Goal: Contribute content: Contribute content

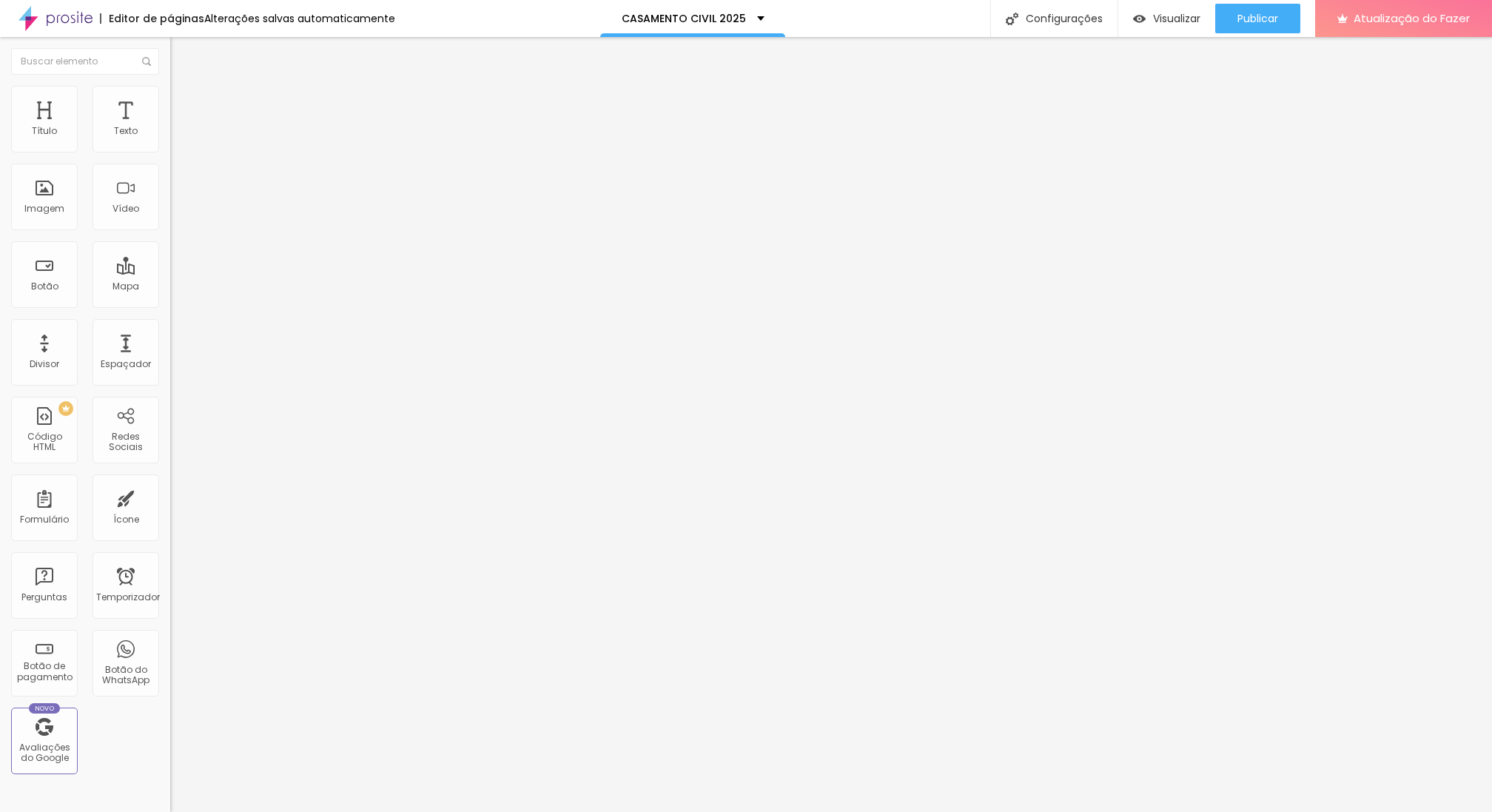
click at [179, 128] on font "Trocar imagem" at bounding box center [215, 121] width 72 height 13
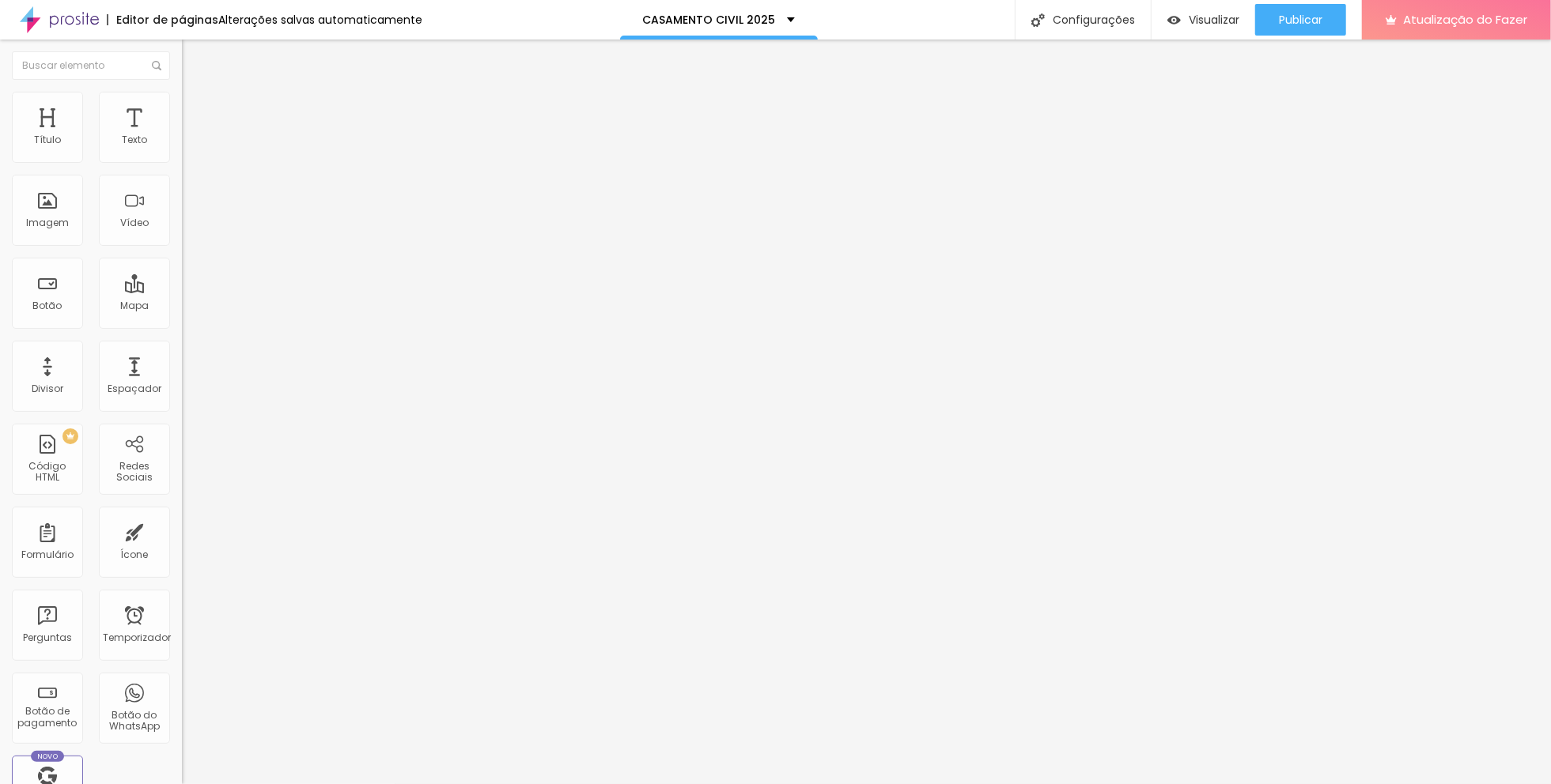
click at [192, 136] on font "Trocar imagem" at bounding box center [230, 129] width 77 height 13
click at [188, 147] on icon "button" at bounding box center [193, 141] width 9 height 9
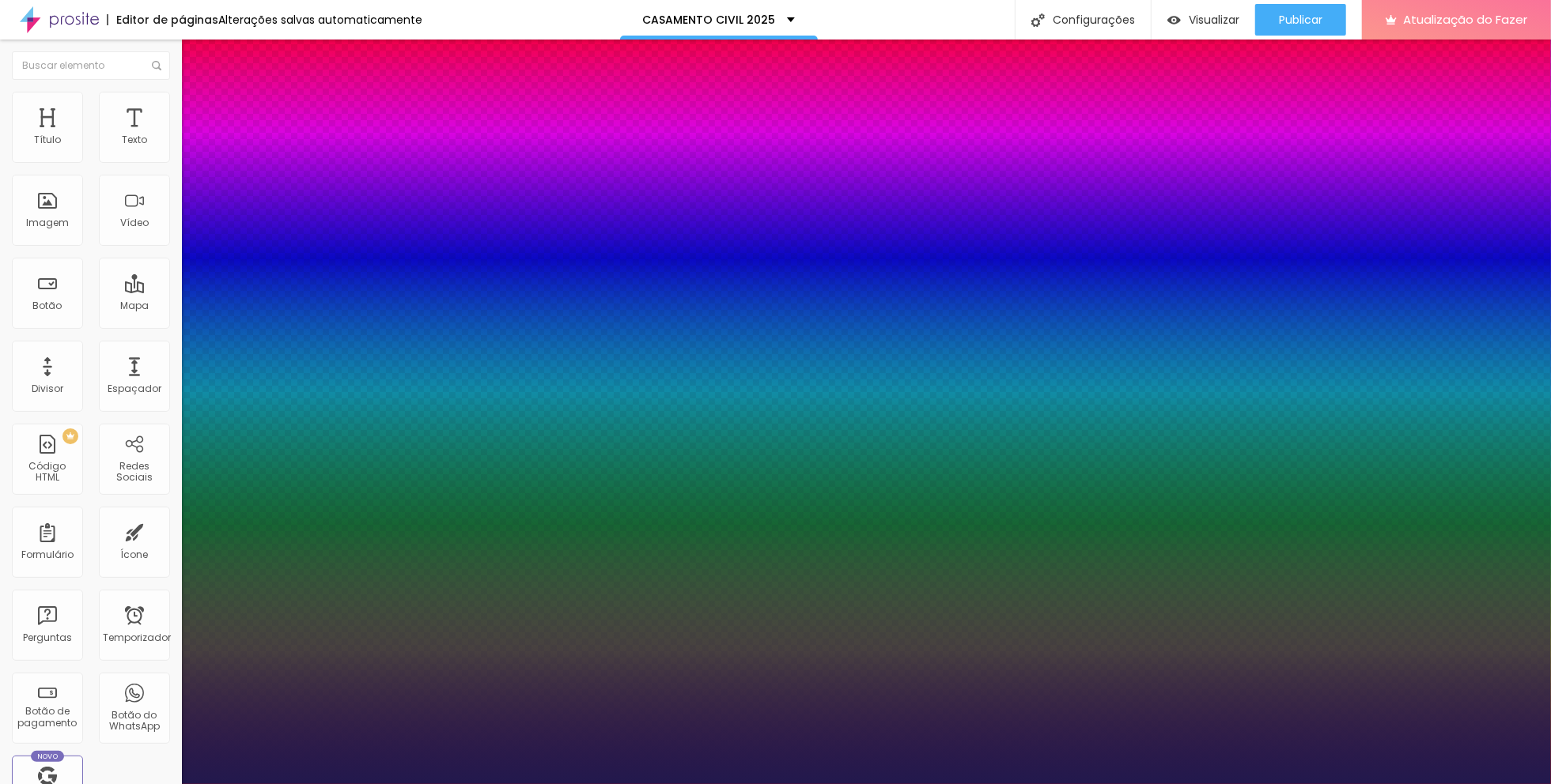
type input "1"
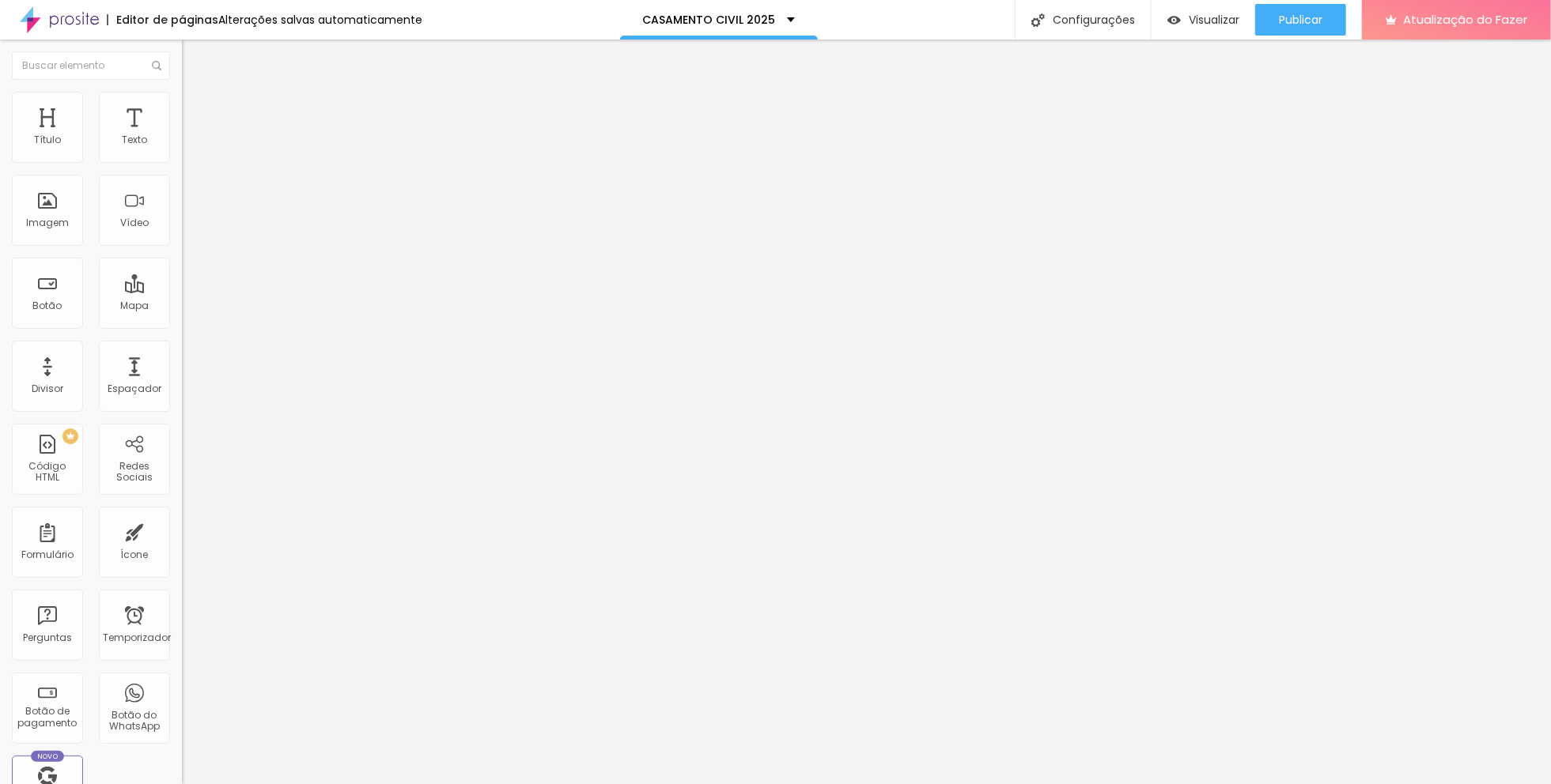
click at [182, 151] on button "button" at bounding box center [193, 144] width 22 height 17
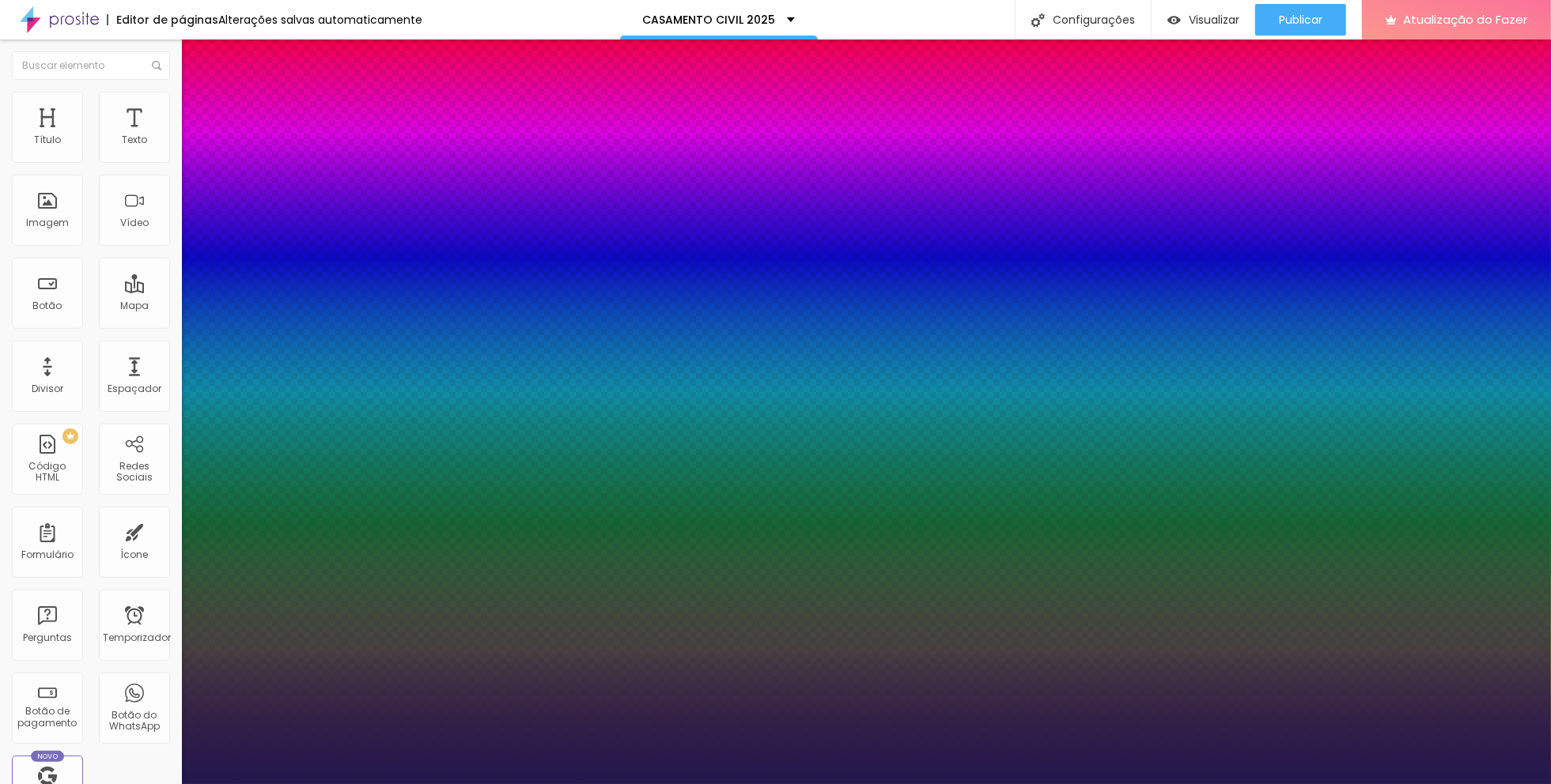
type input "1"
drag, startPoint x: 338, startPoint y: 267, endPoint x: 420, endPoint y: 259, distance: 82.4
click at [420, 259] on body "Editor de páginas Alterações [PERSON_NAME] automaticamente CASAMENTO CIVIL 2025…" at bounding box center [775, 392] width 1551 height 784
type input "100"
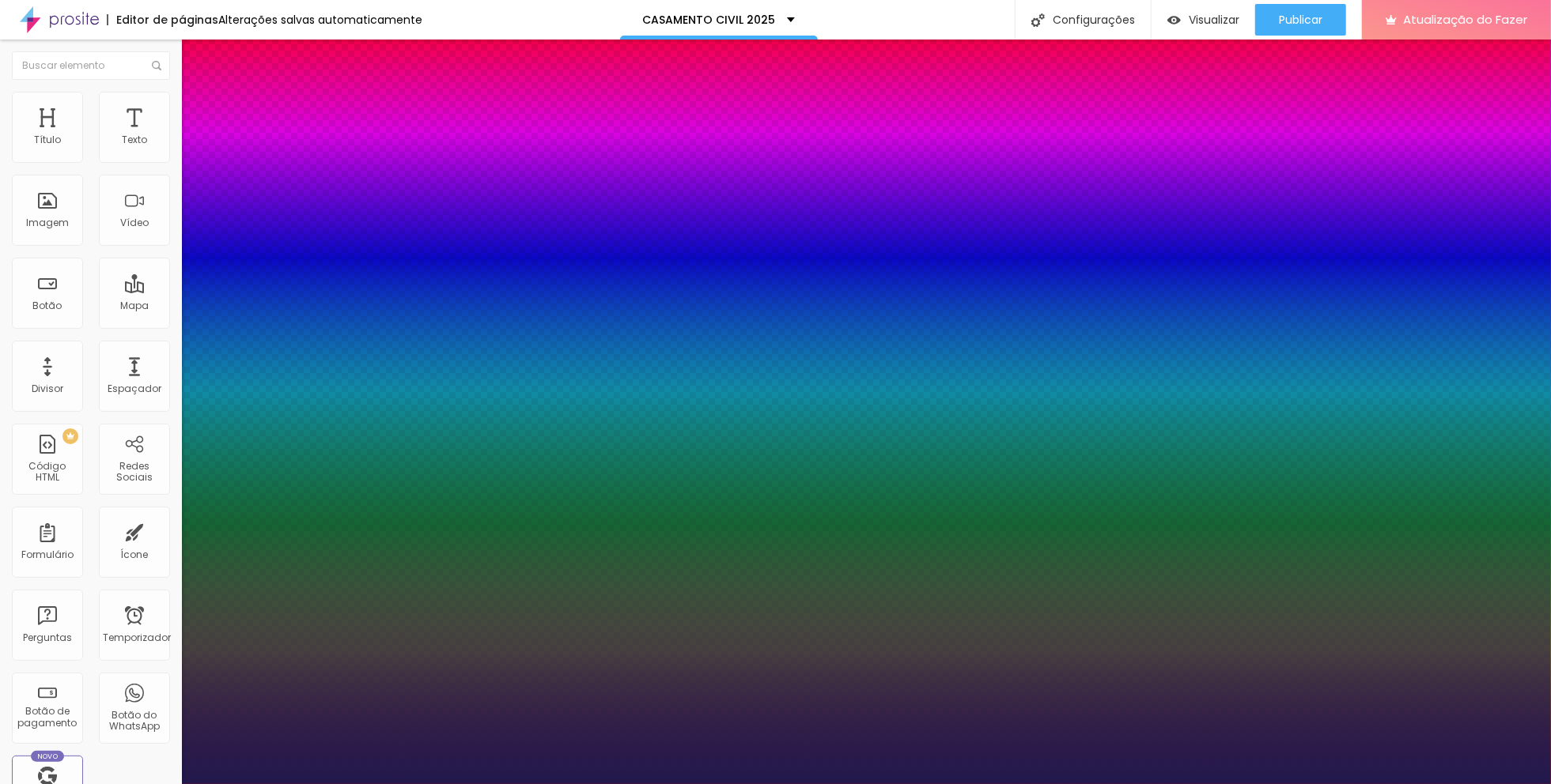
type input "1"
type input "100"
type input "1"
type input "10"
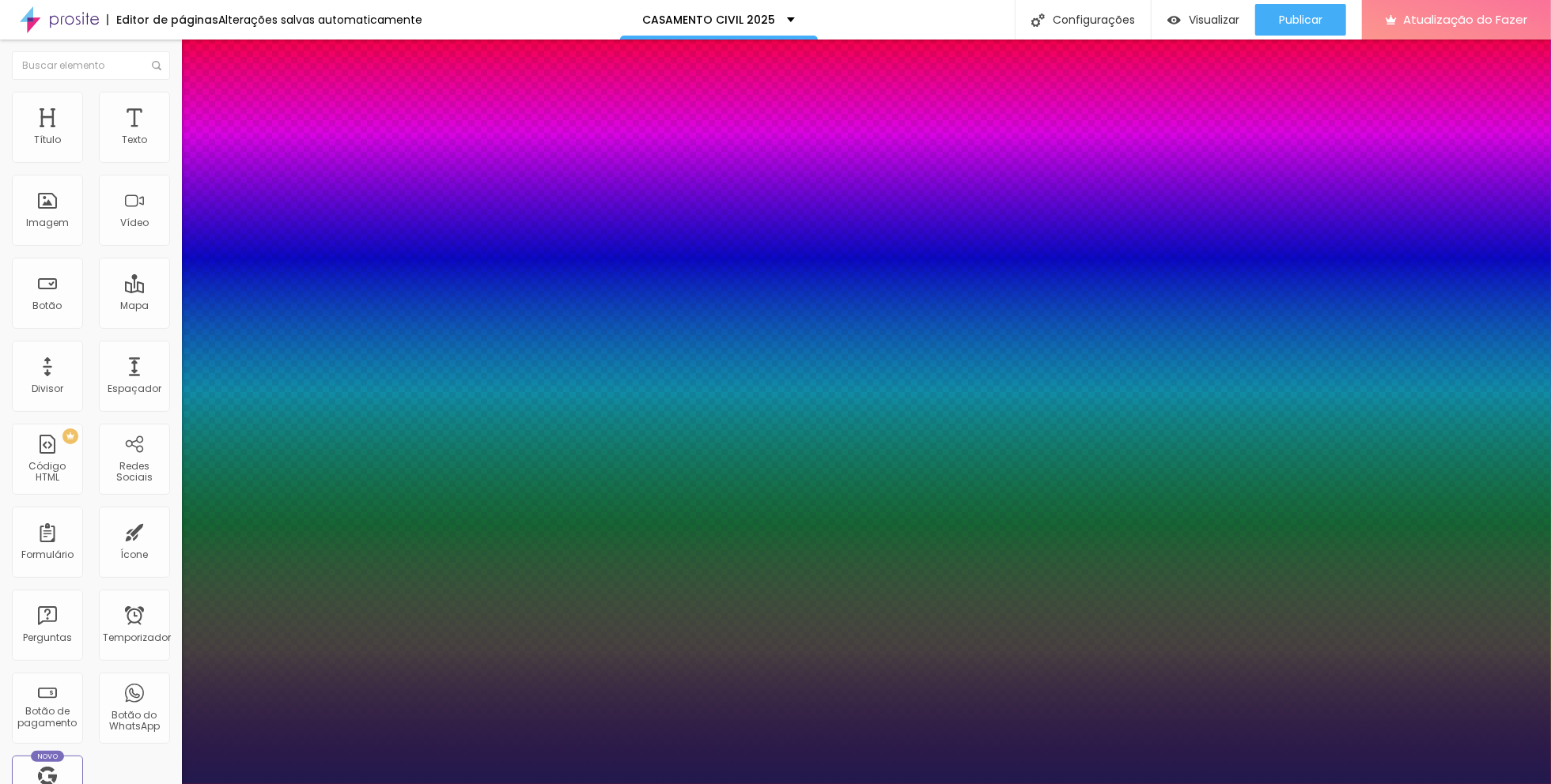
type input "1"
type input "8"
type input "1"
type input "8"
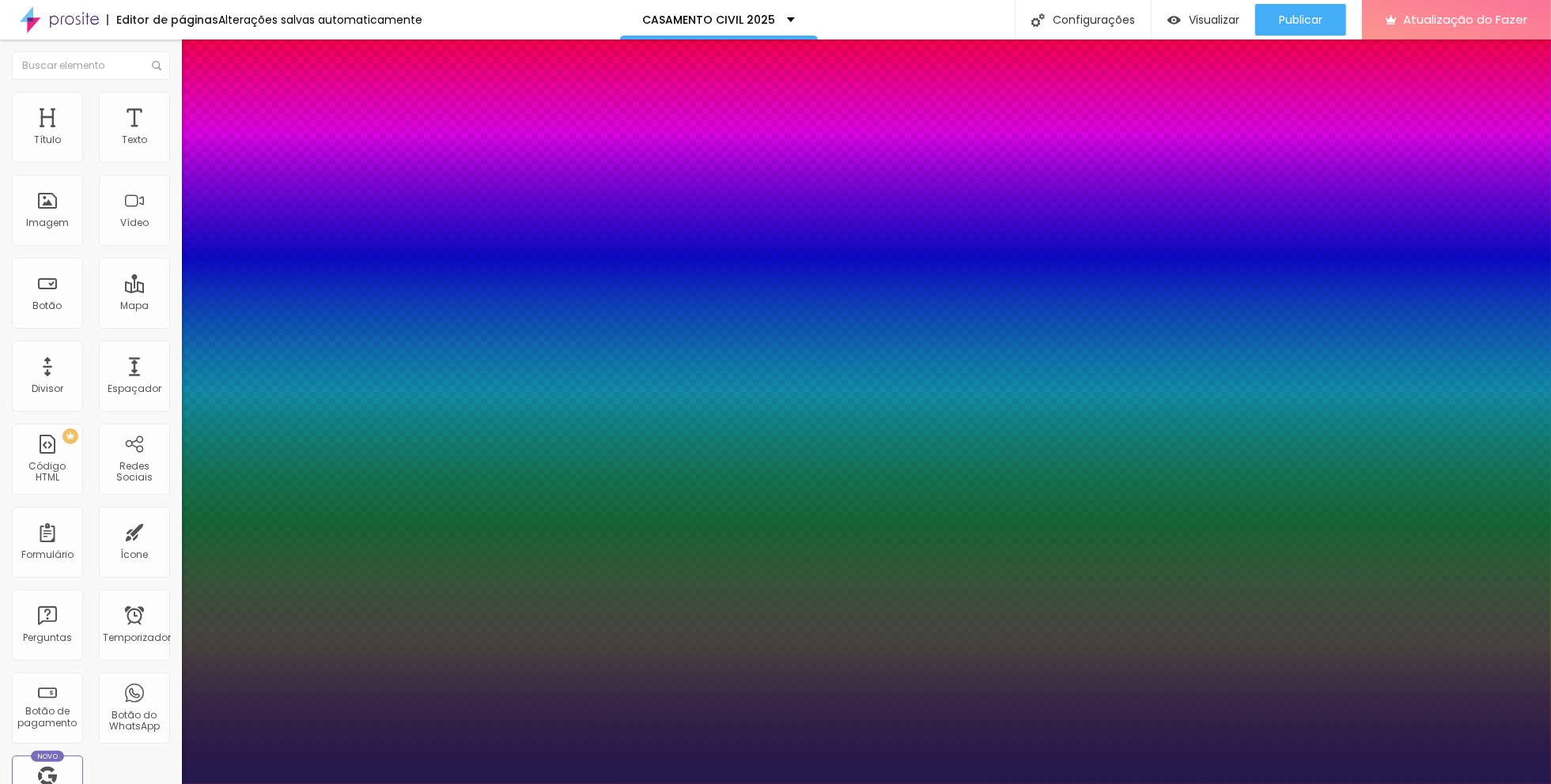
type input "0"
type input "1"
type input "8"
type input "0"
type input "1"
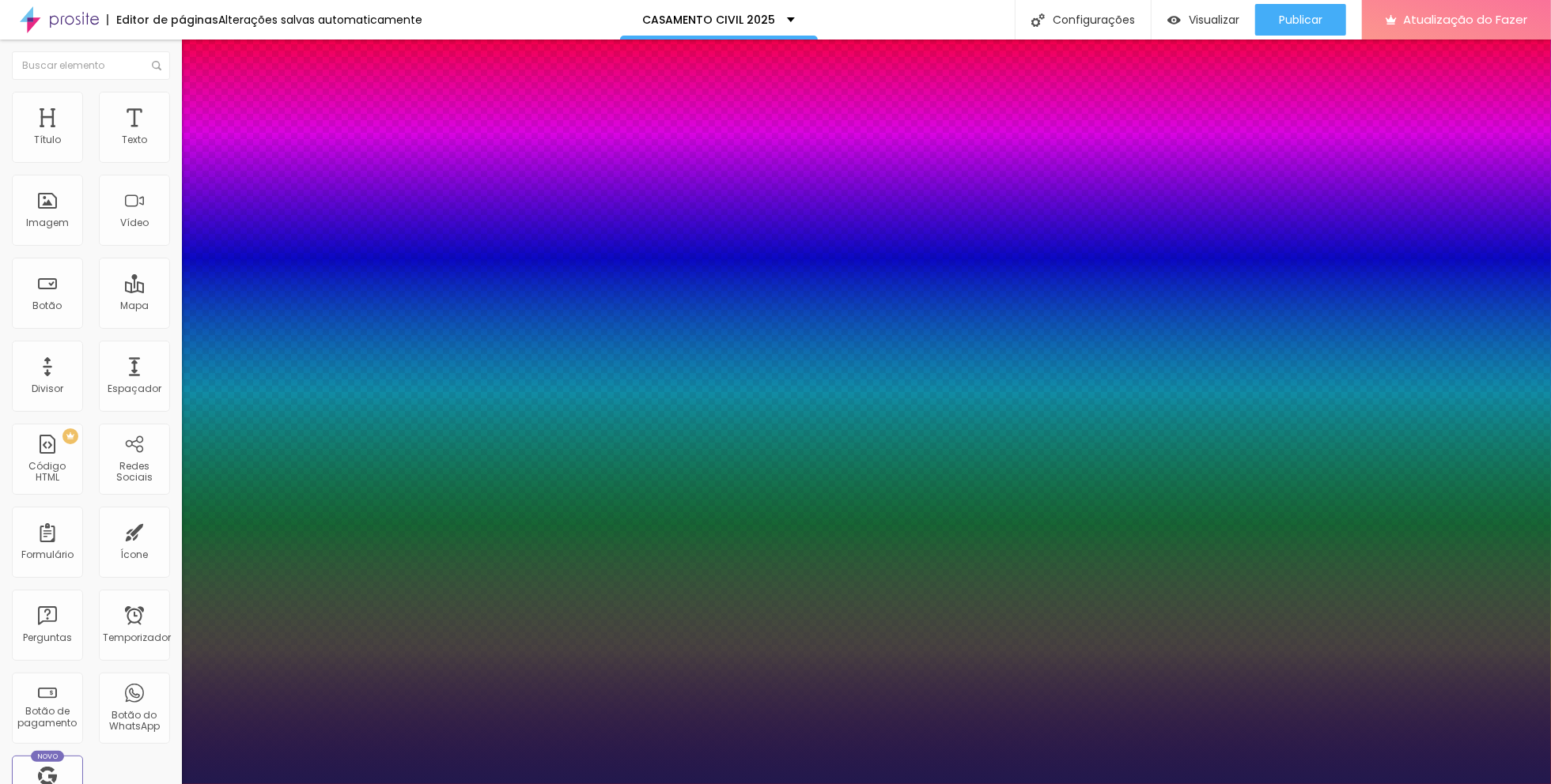
type input "8"
type input "1"
type input "8"
type input "1"
type input "8"
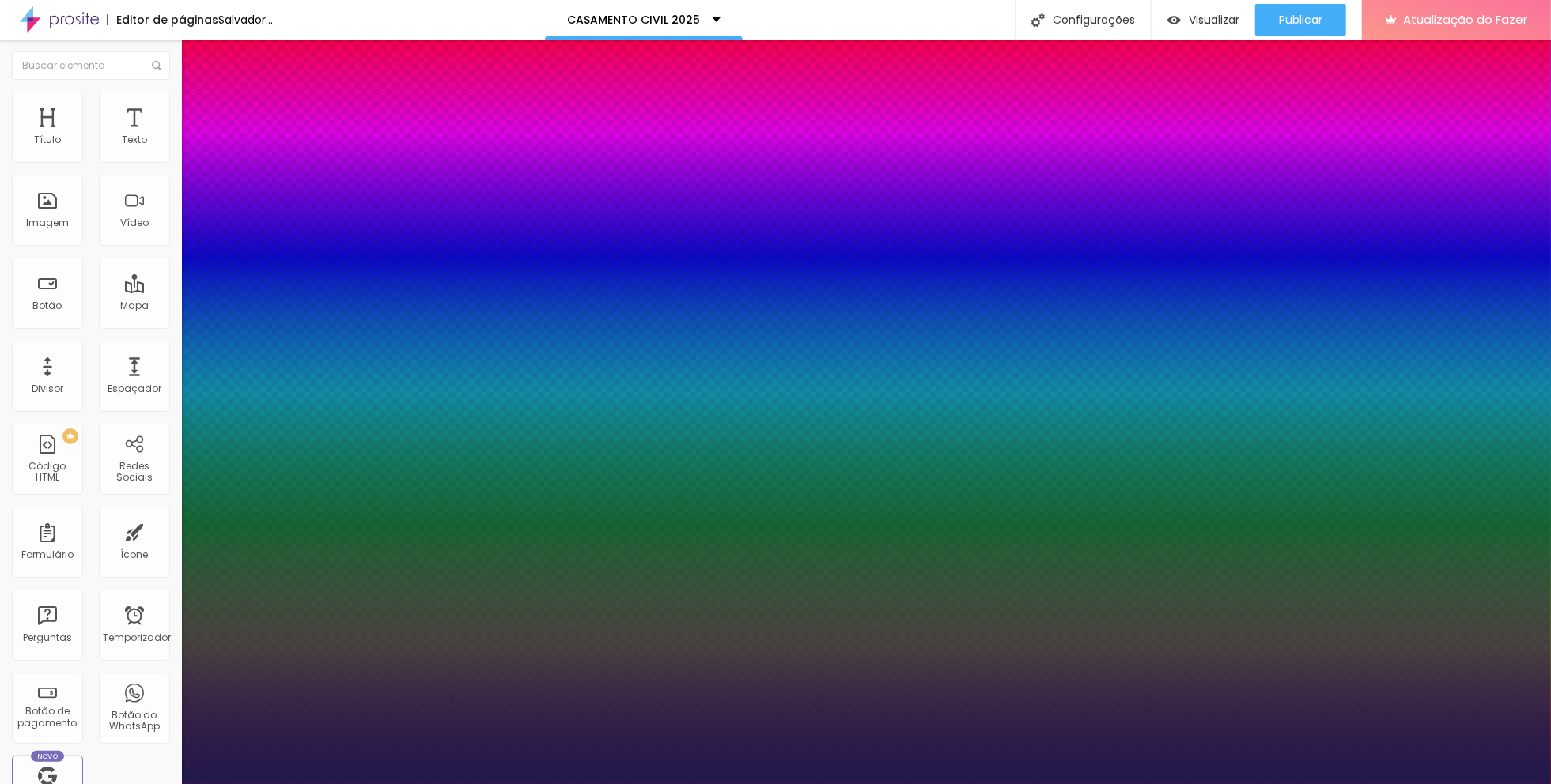
type input "04"
type input "1"
type input "40"
type input "040"
type input "1"
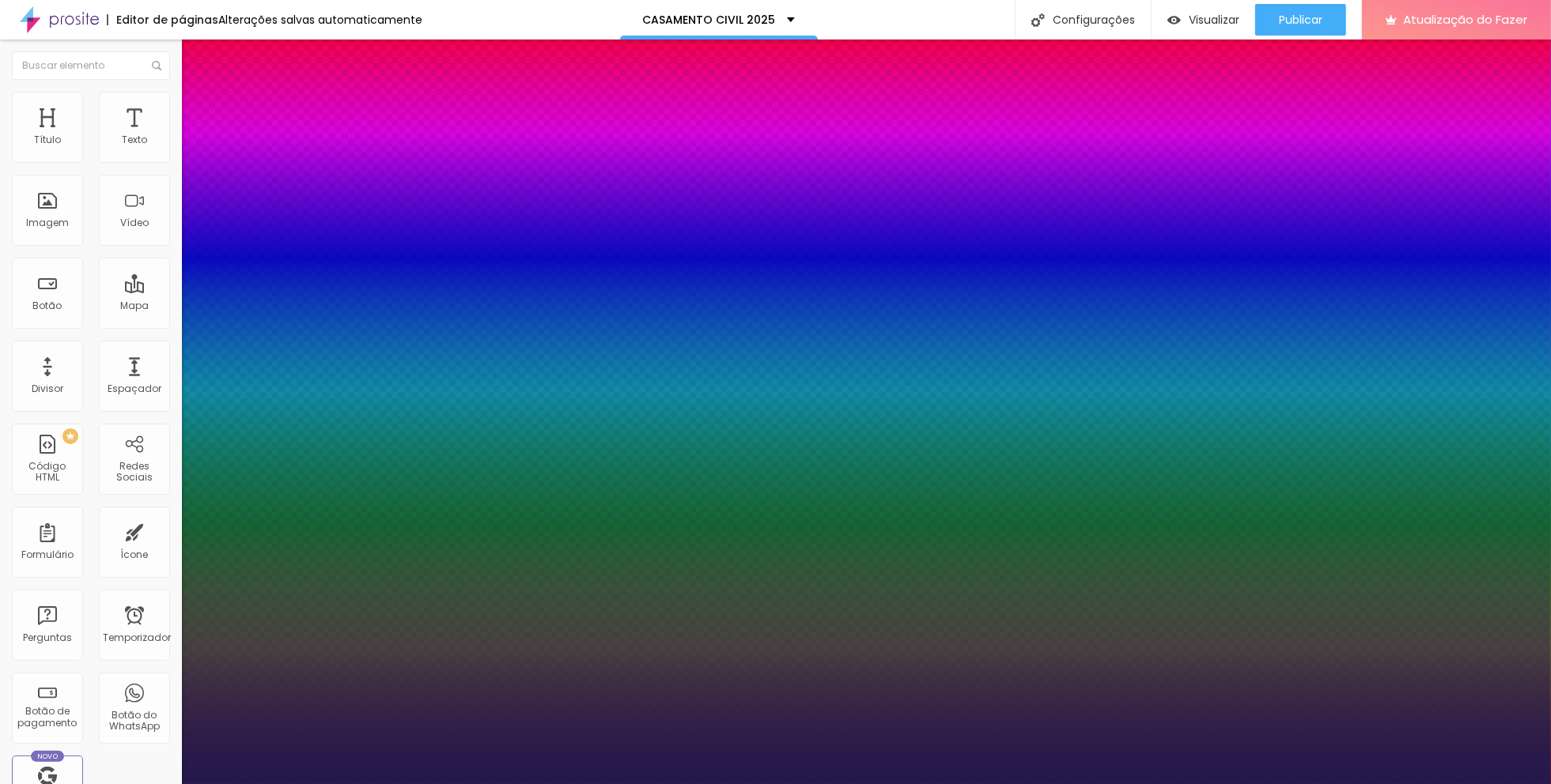
type input "8"
type input "04"
type input "1"
type input "8"
type input "0"
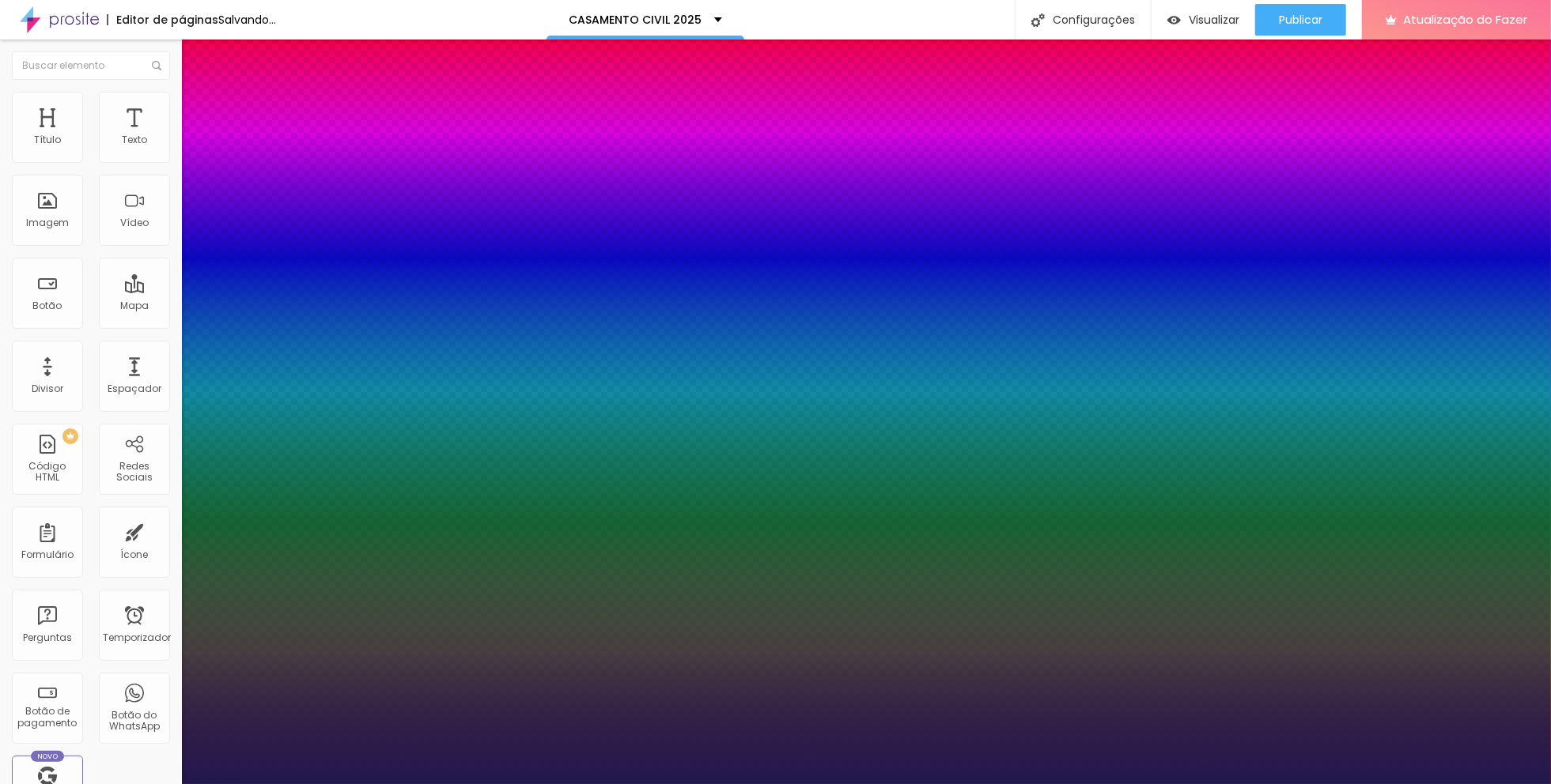
type input "1"
type input "8"
type input "0"
type input "1"
type input "8"
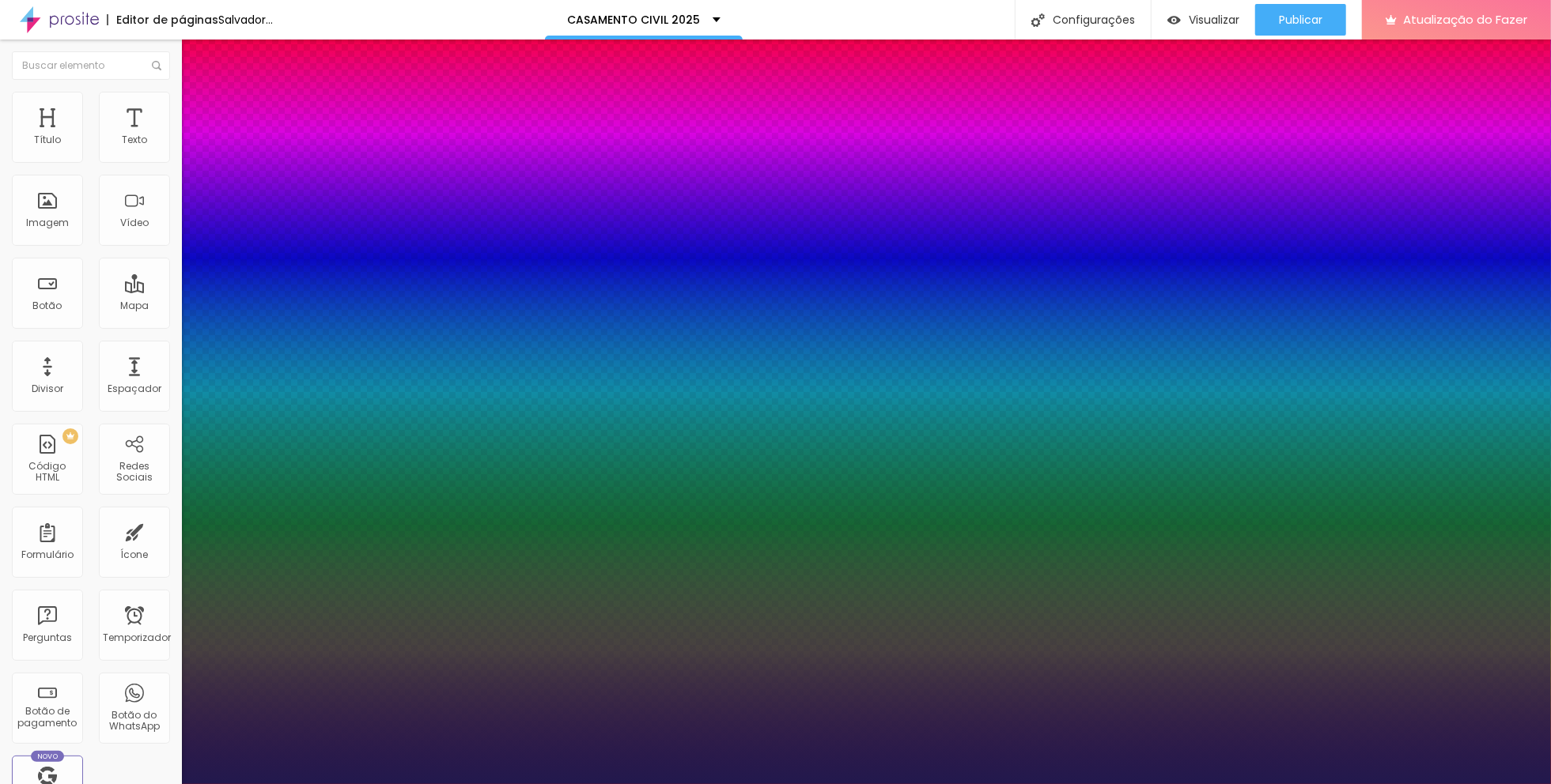
type input "1"
type input "8"
type input "03"
type input "1"
type input "30"
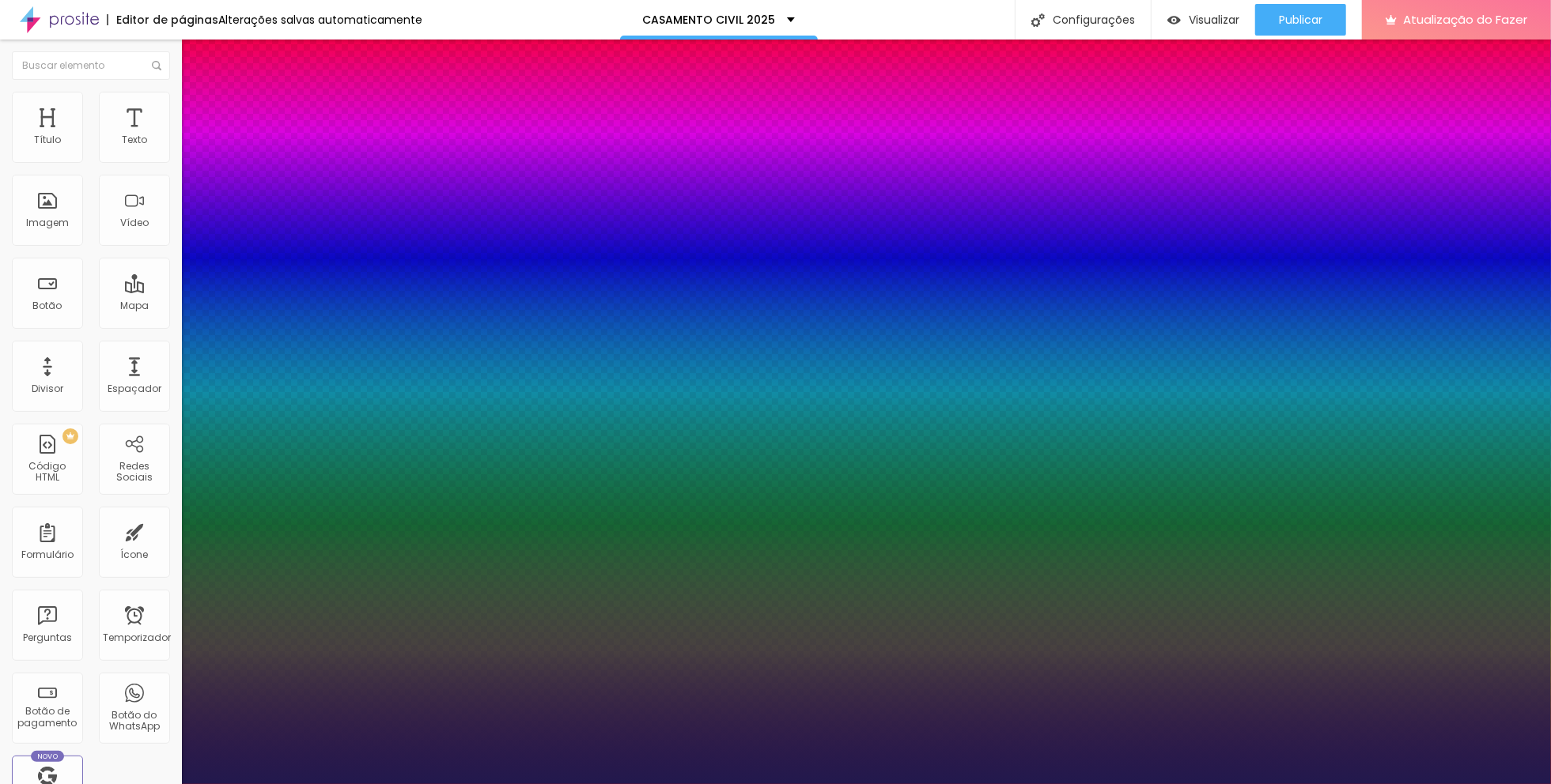
type input "030"
type input "1"
type input "8"
type input "03"
type input "1"
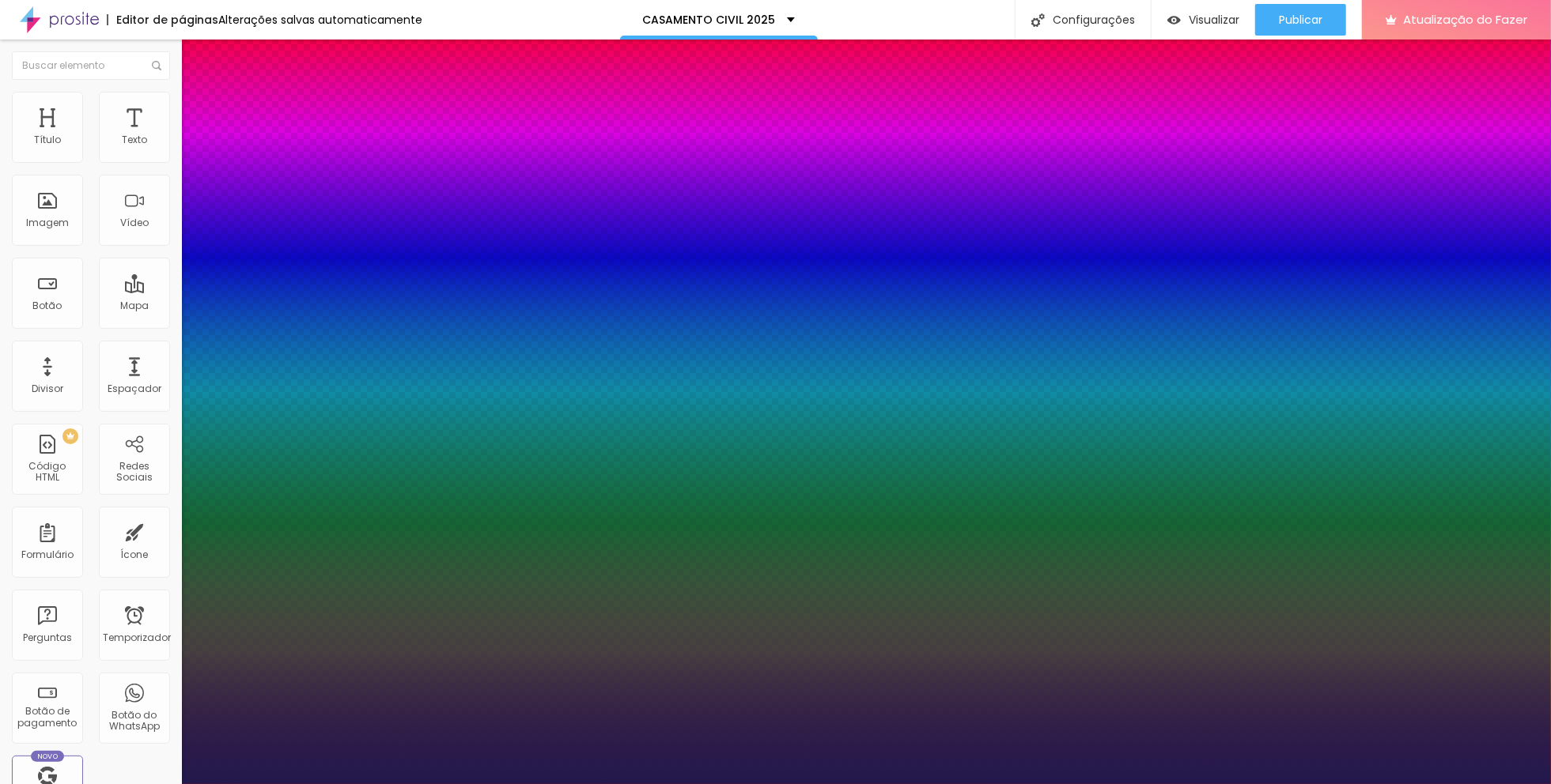
type input "8"
type input "0"
type input "1"
type input "8"
type input "0"
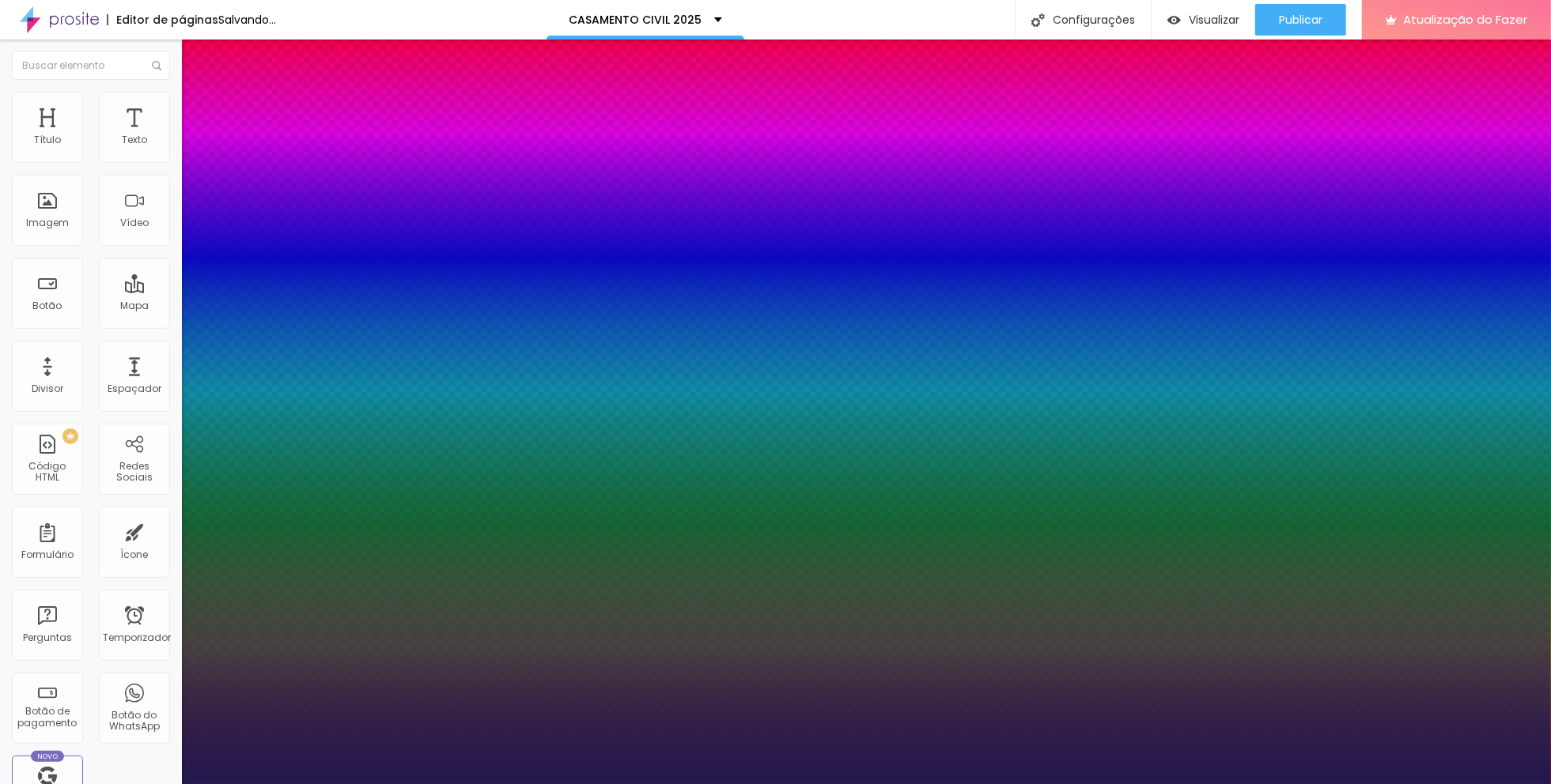
type input "1"
type input "8"
type input "1"
type input "30"
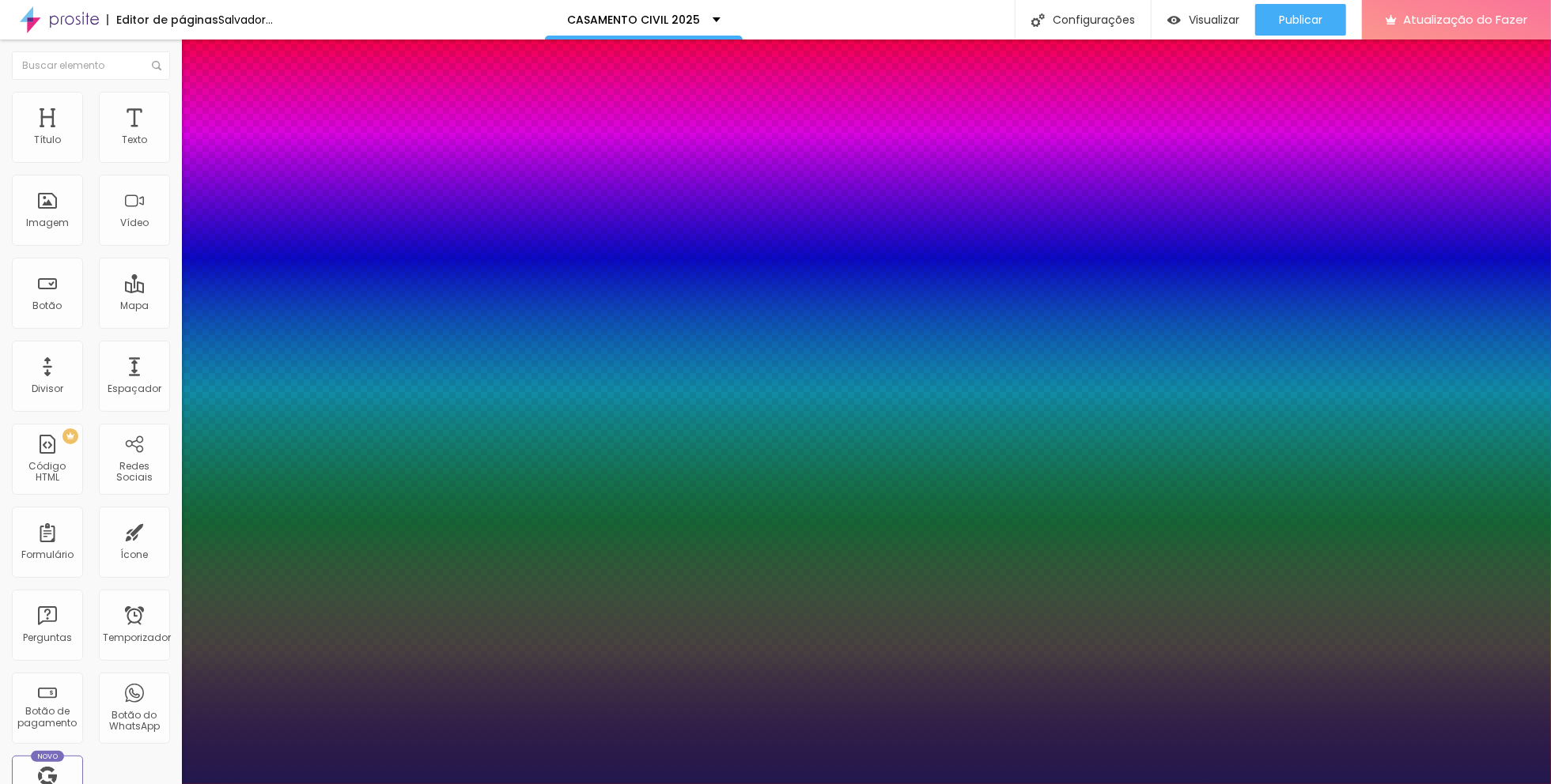
type input "1"
type input "8"
type input "0"
type input "1"
type input "8"
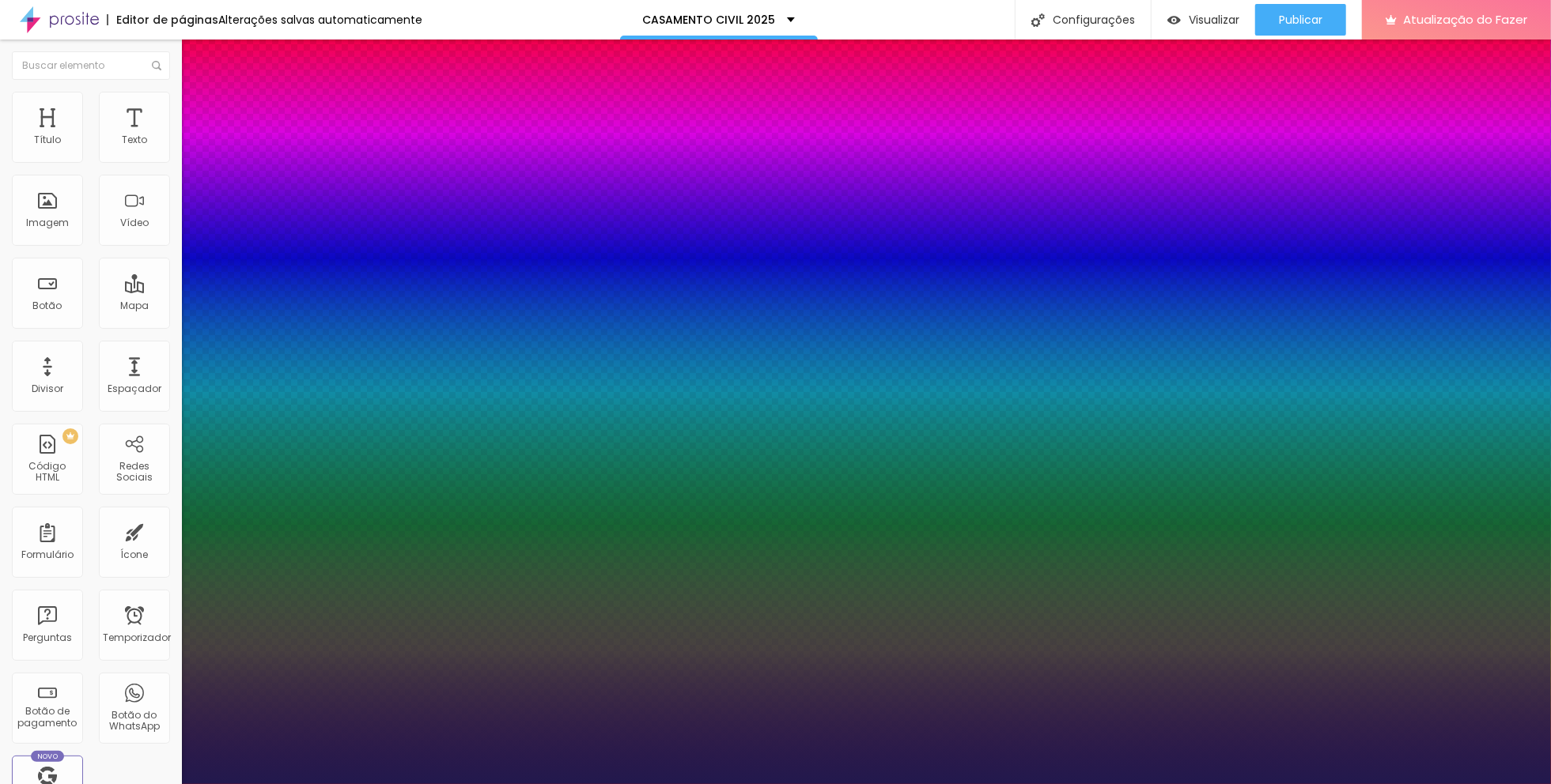
type input "1"
type input "8"
type input "1"
type input "20"
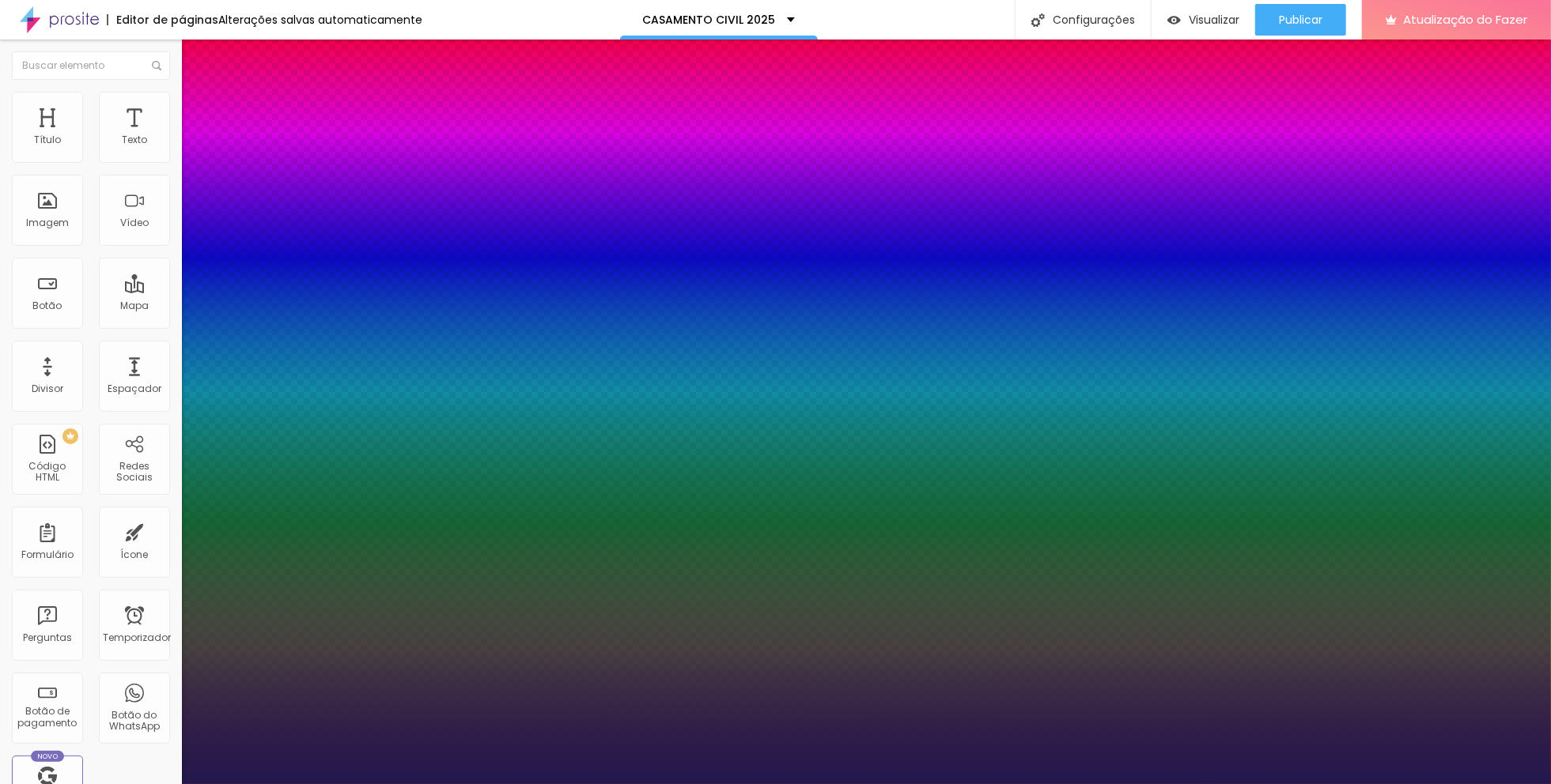
type input "1"
type input "8"
type input "2"
type input "1"
type input "8"
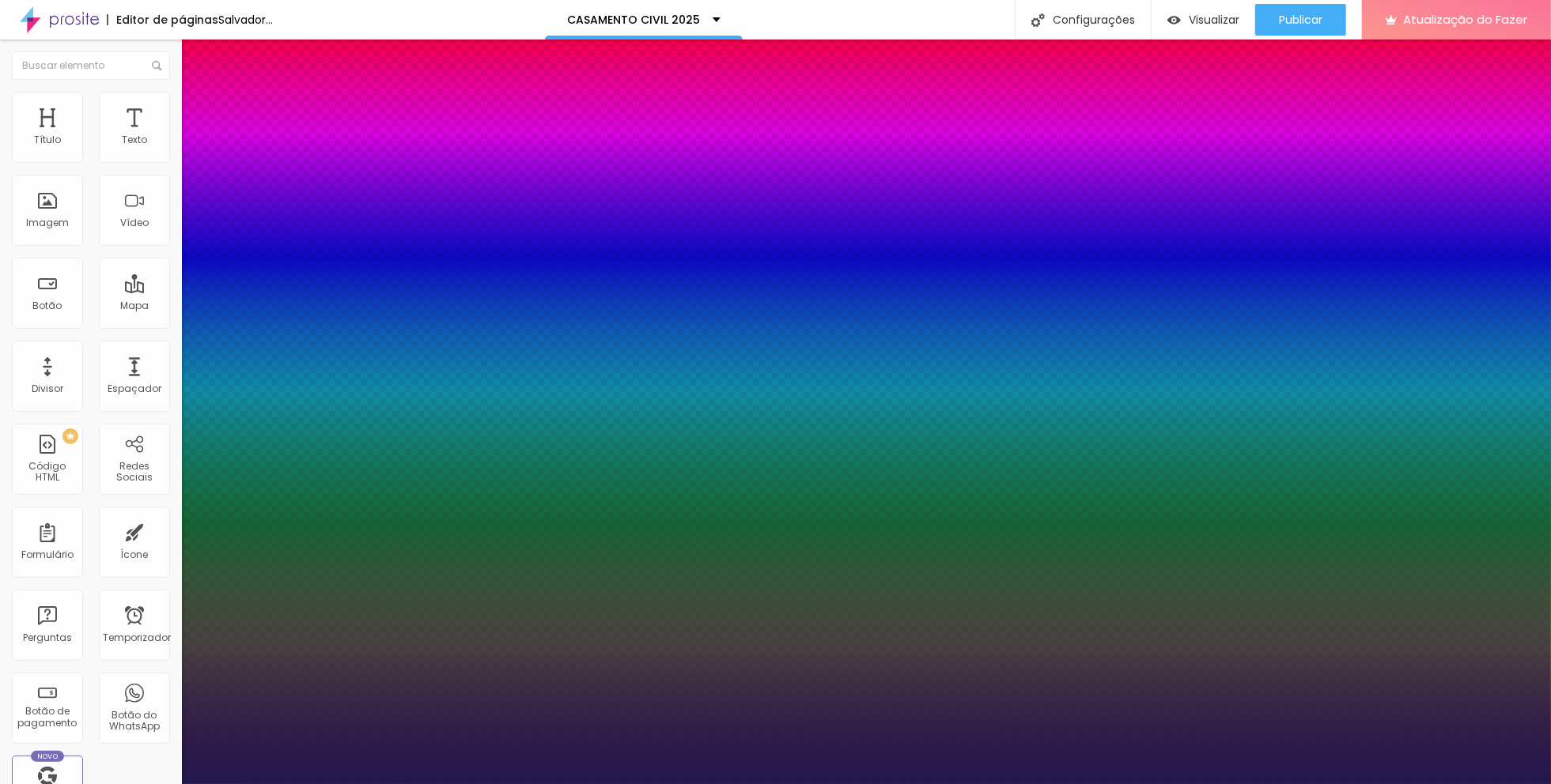
type input "1"
type input "25"
type input "1"
type input "25"
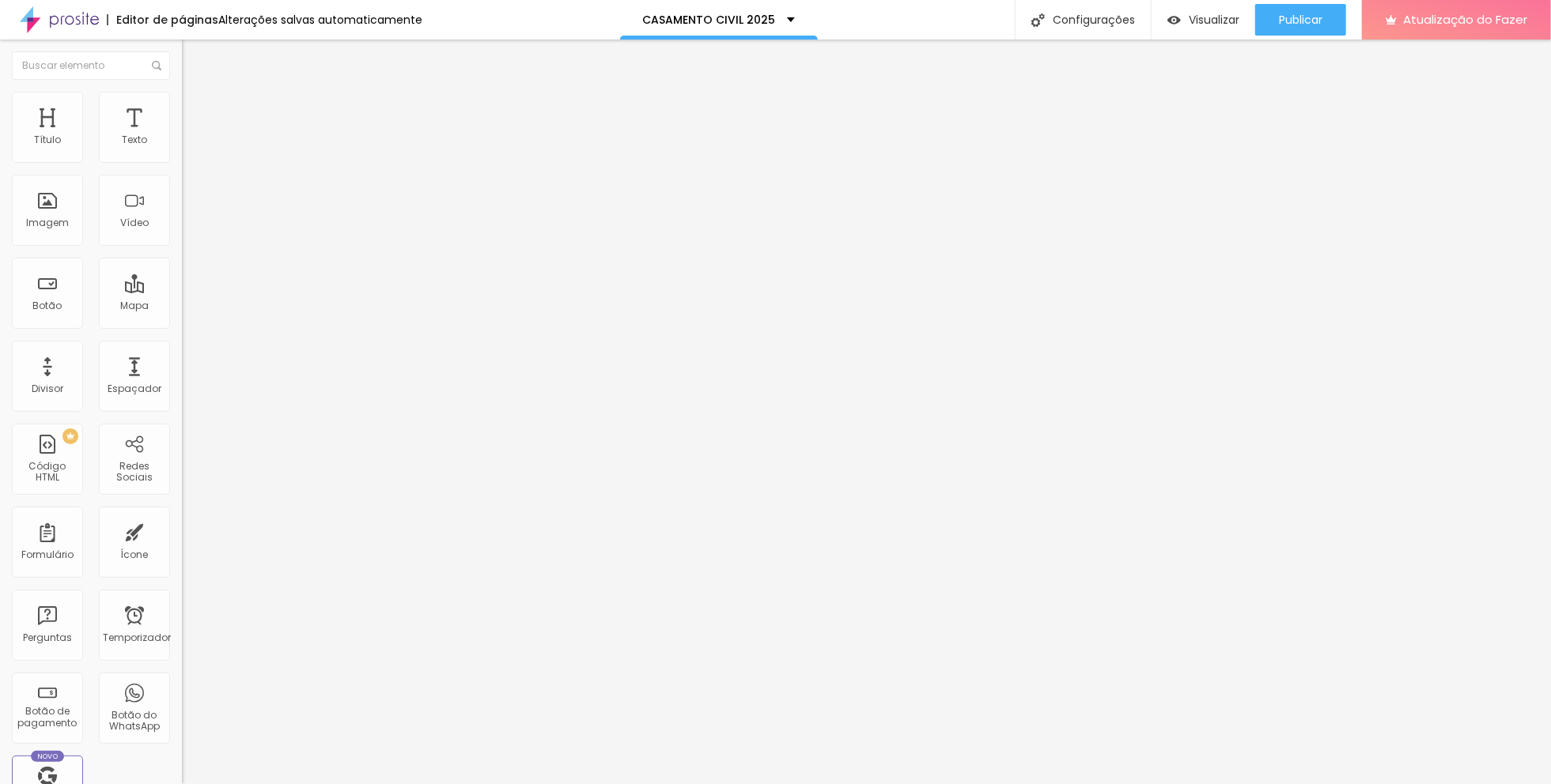
click at [188, 147] on icon "button" at bounding box center [193, 141] width 9 height 9
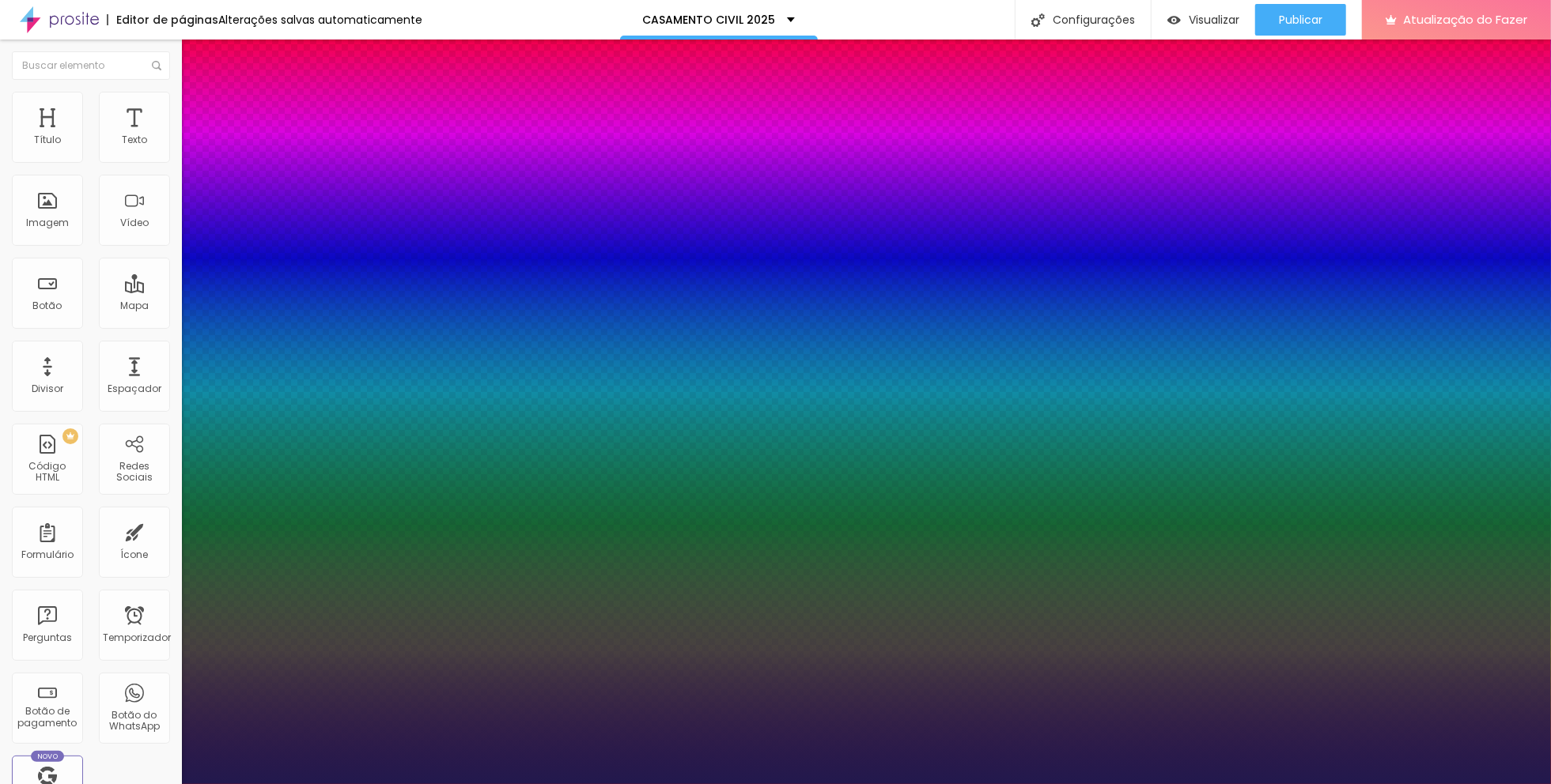
type input "1"
drag, startPoint x: 338, startPoint y: 264, endPoint x: 366, endPoint y: 265, distance: 28.0
type input "8"
type input "1"
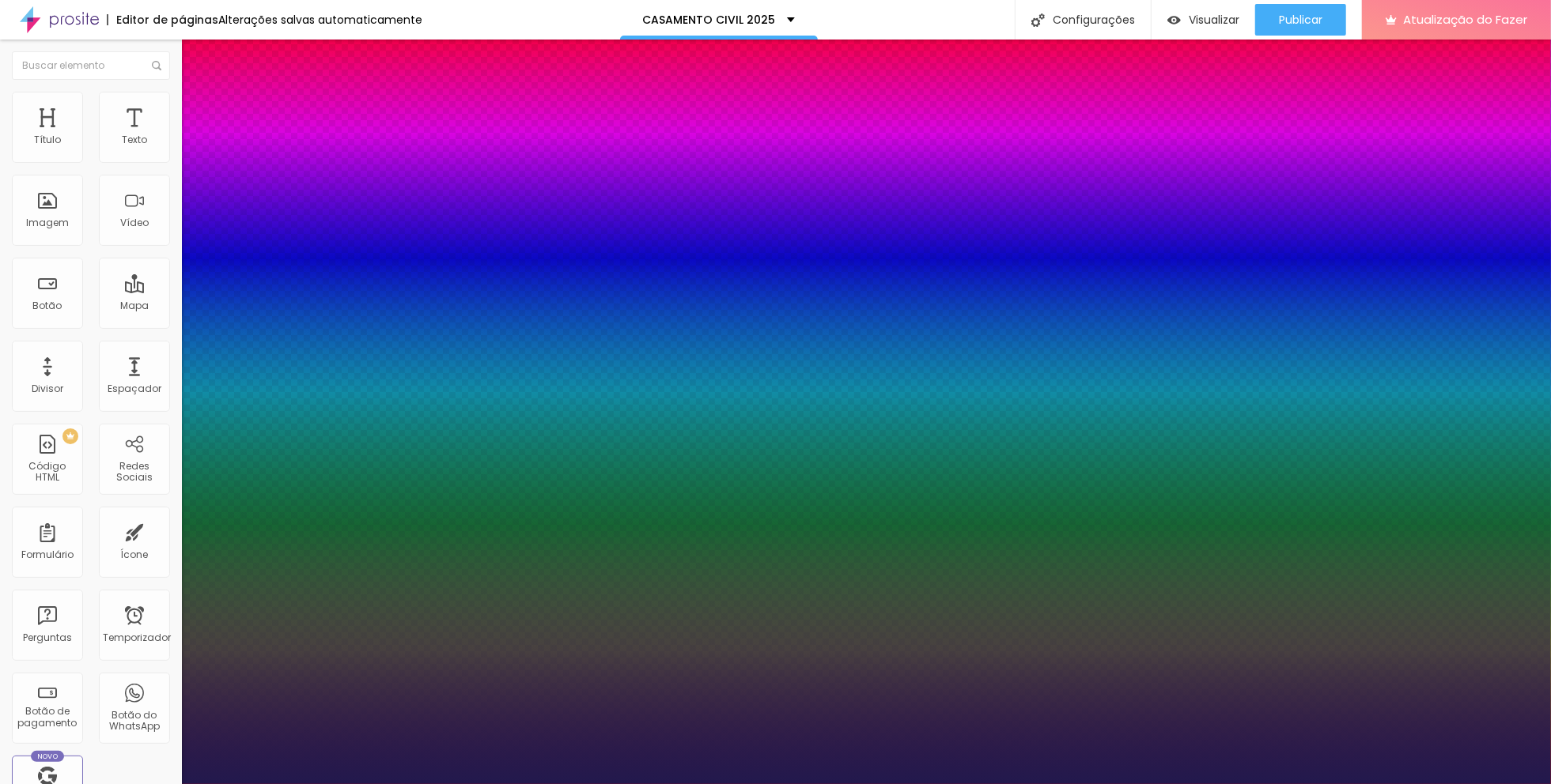
type input "1"
type input "15"
type input "1"
type input "8"
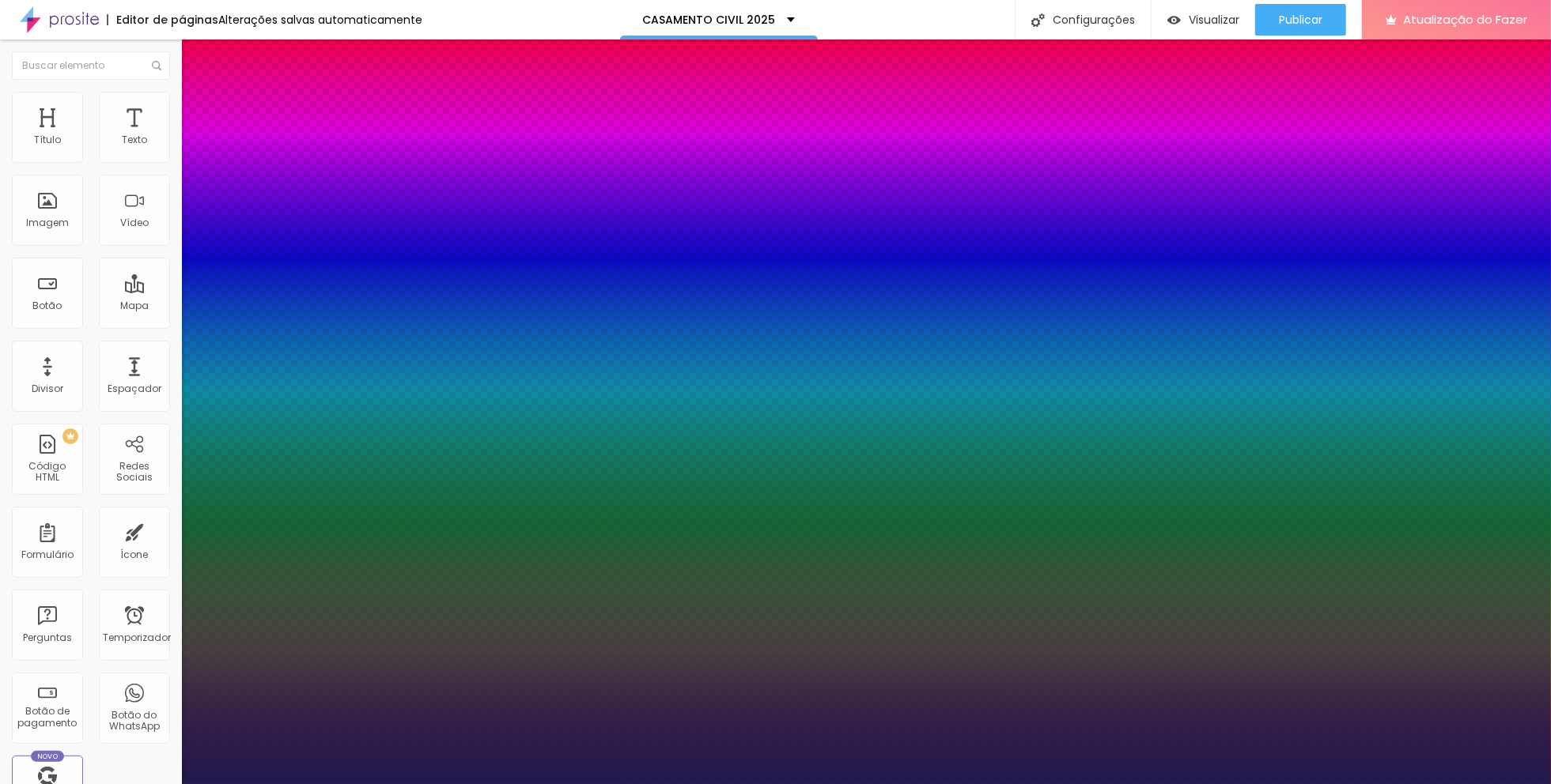
type input "1"
type input "8"
type input "0"
type input "1"
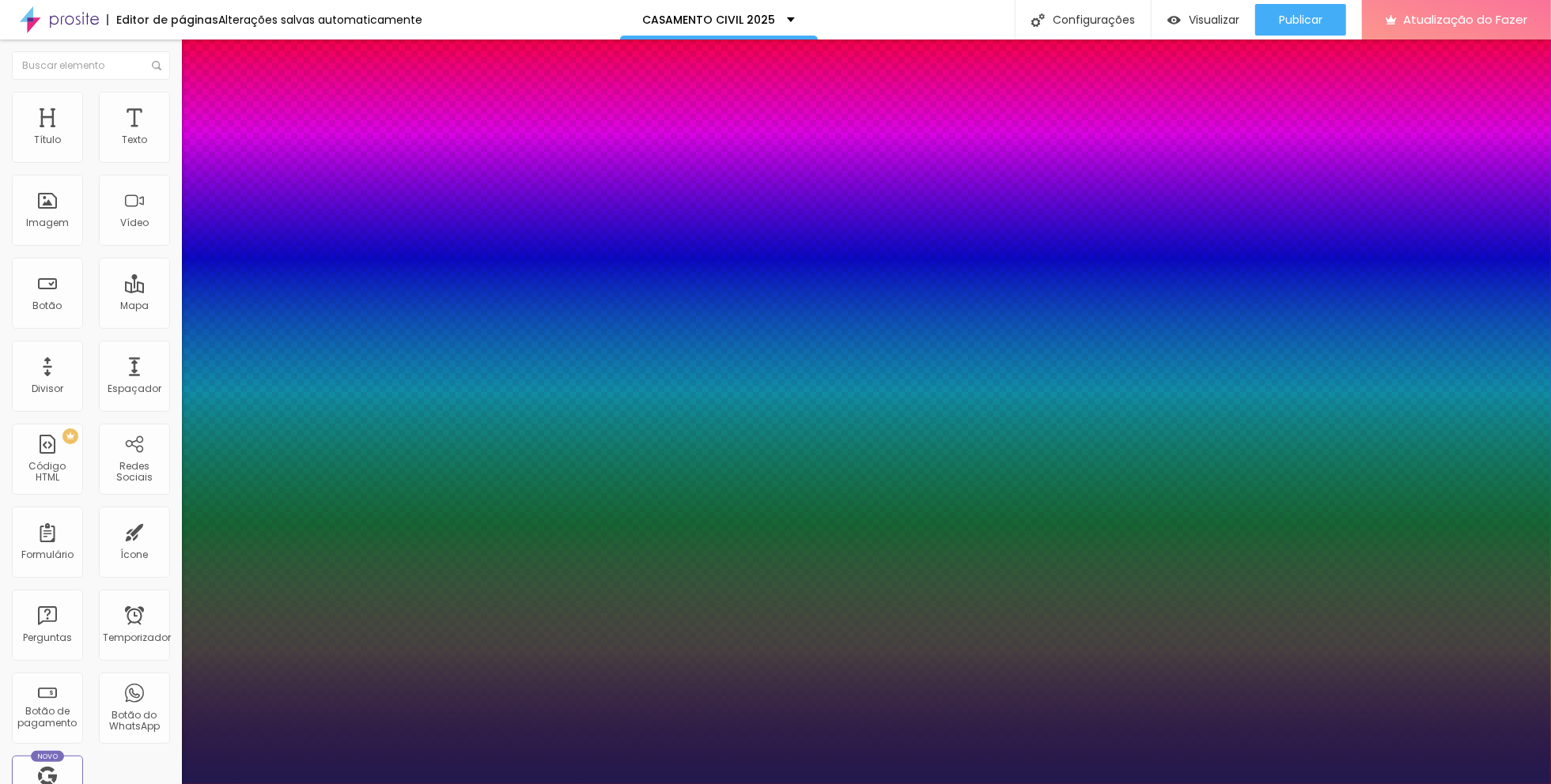
type input "8"
type input "1"
type input "8"
type input "02"
type input "1"
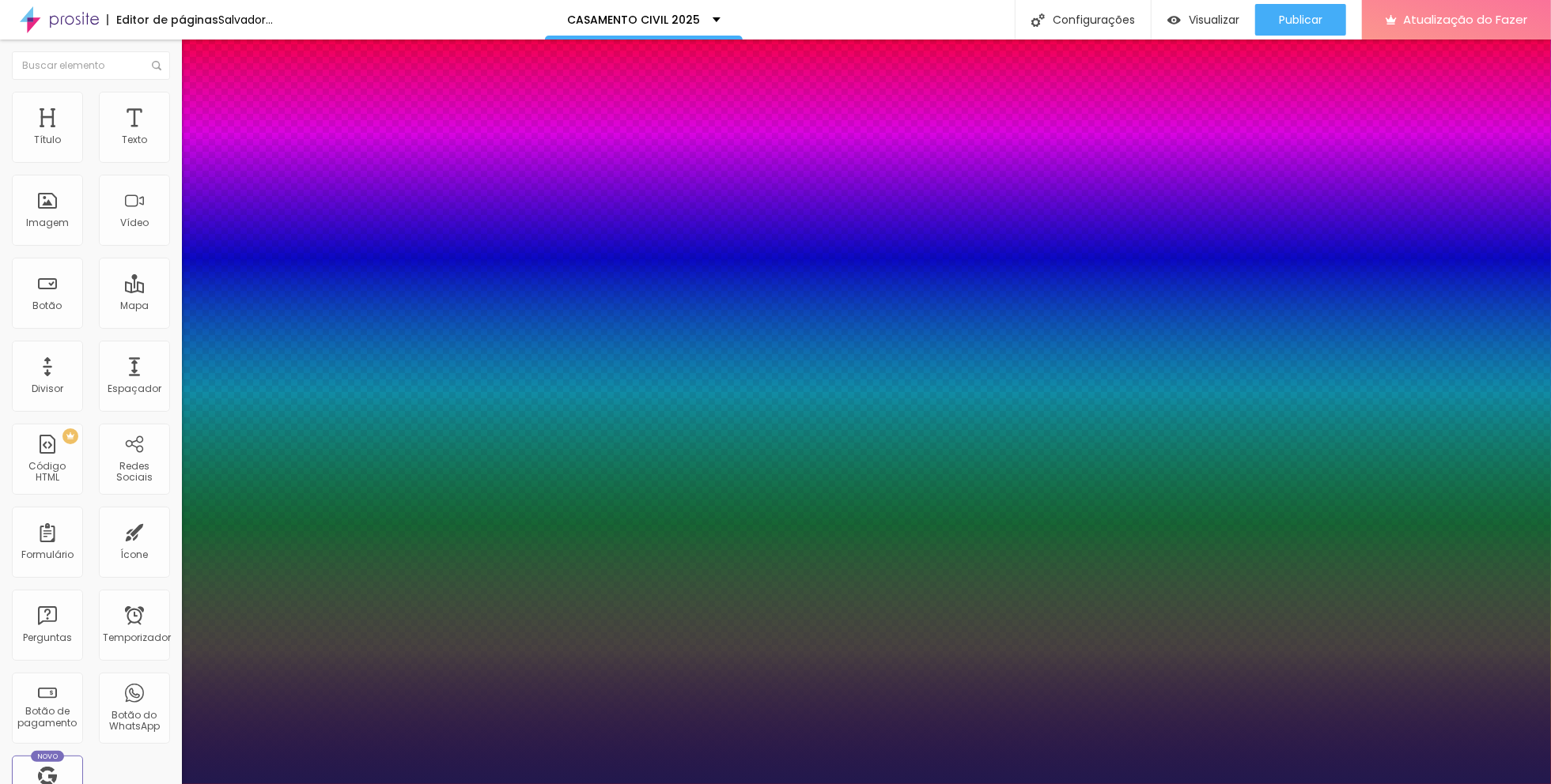
type input "8"
type input "1"
type input "25"
type input "025"
type input "1"
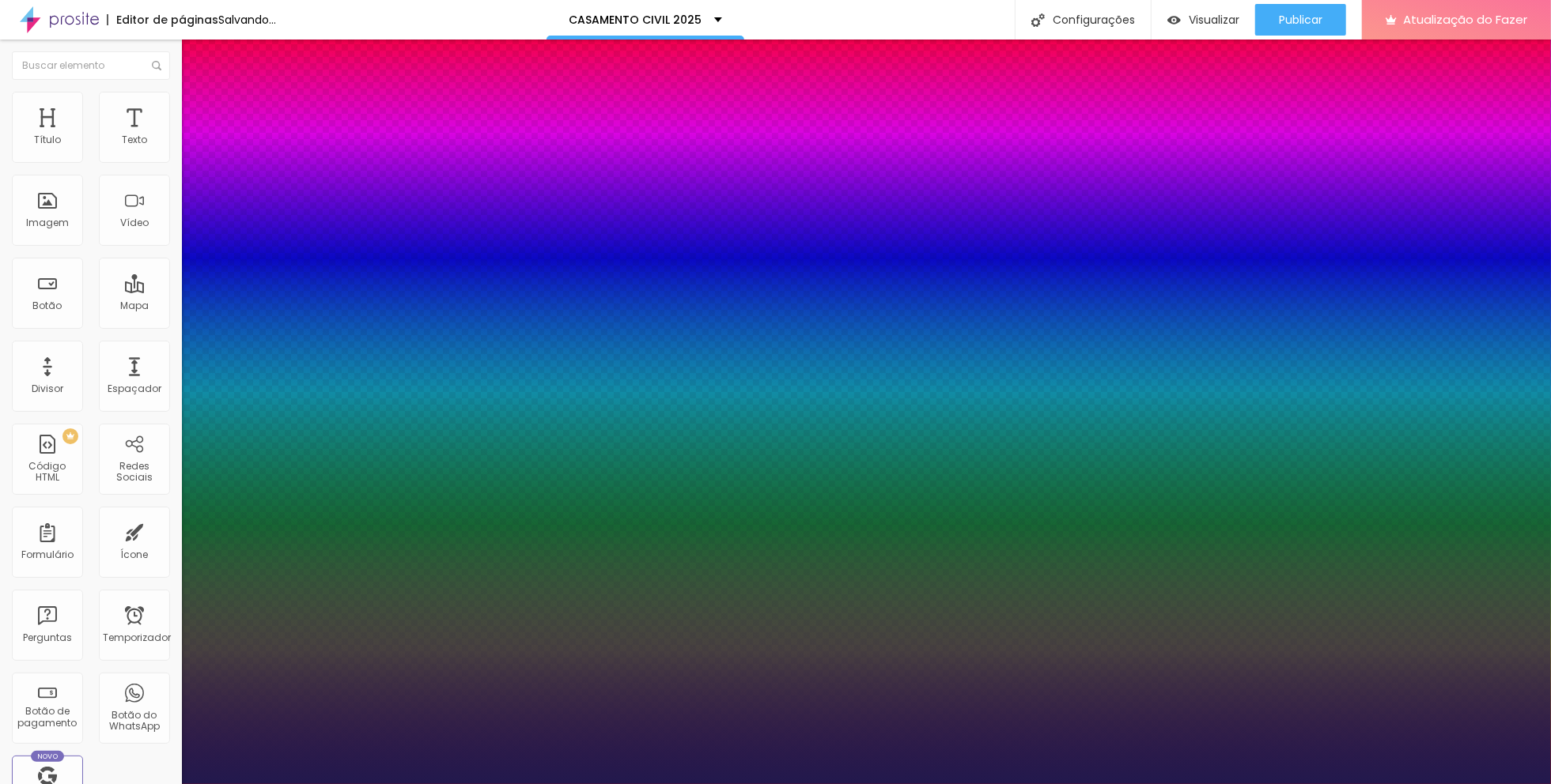
type input "025"
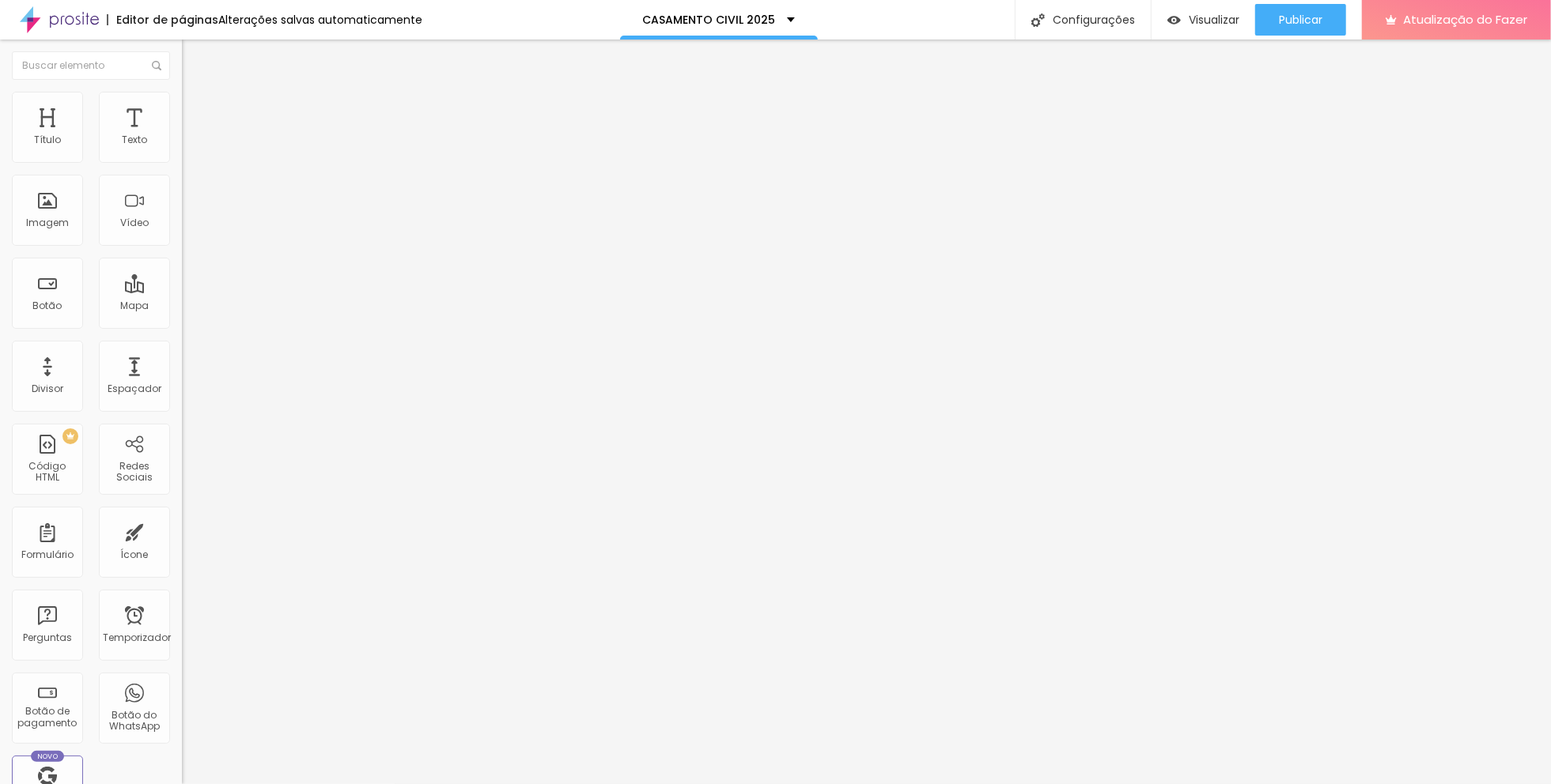
click at [190, 146] on icon "button" at bounding box center [193, 142] width 7 height 7
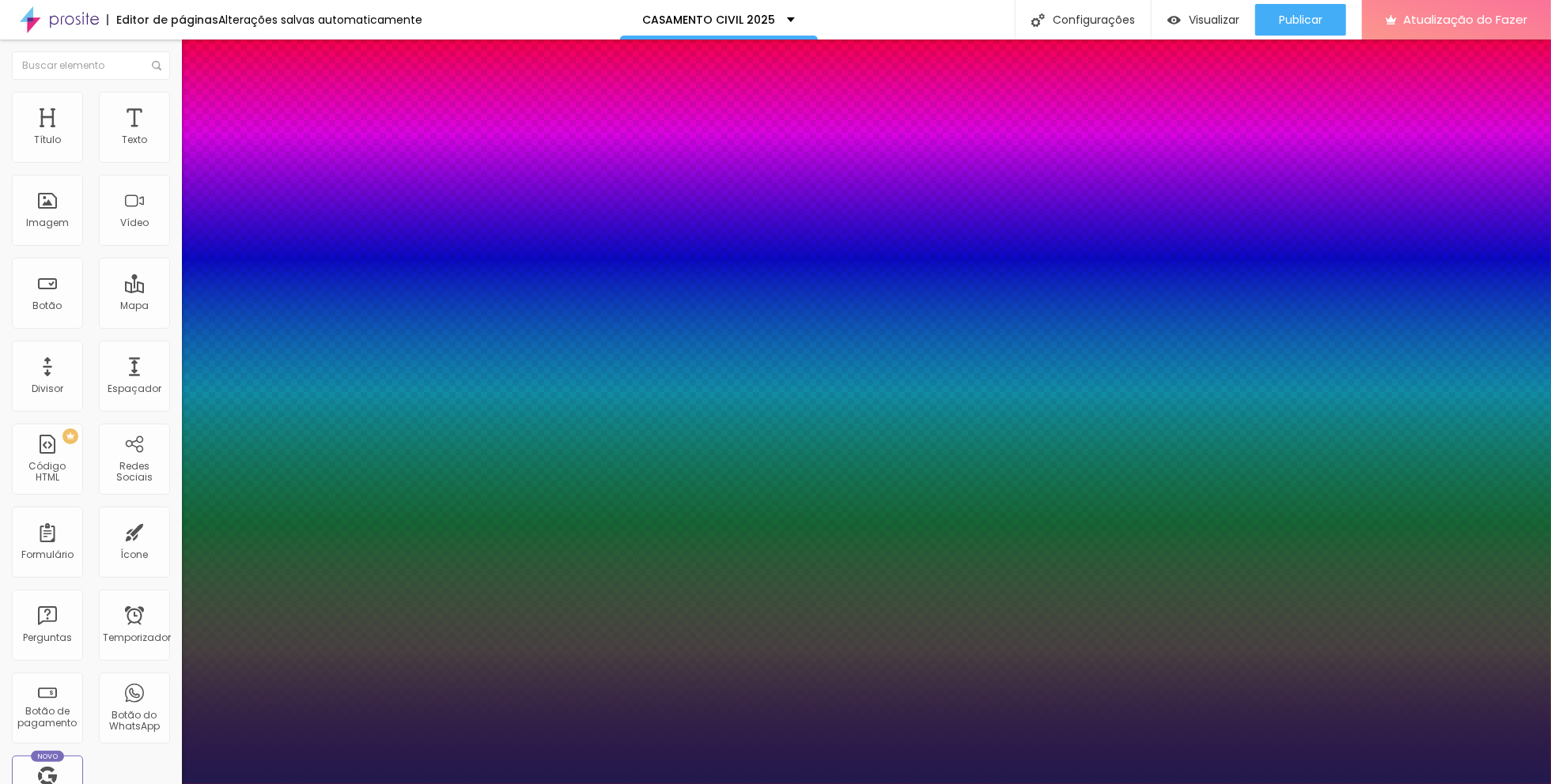
type input "1"
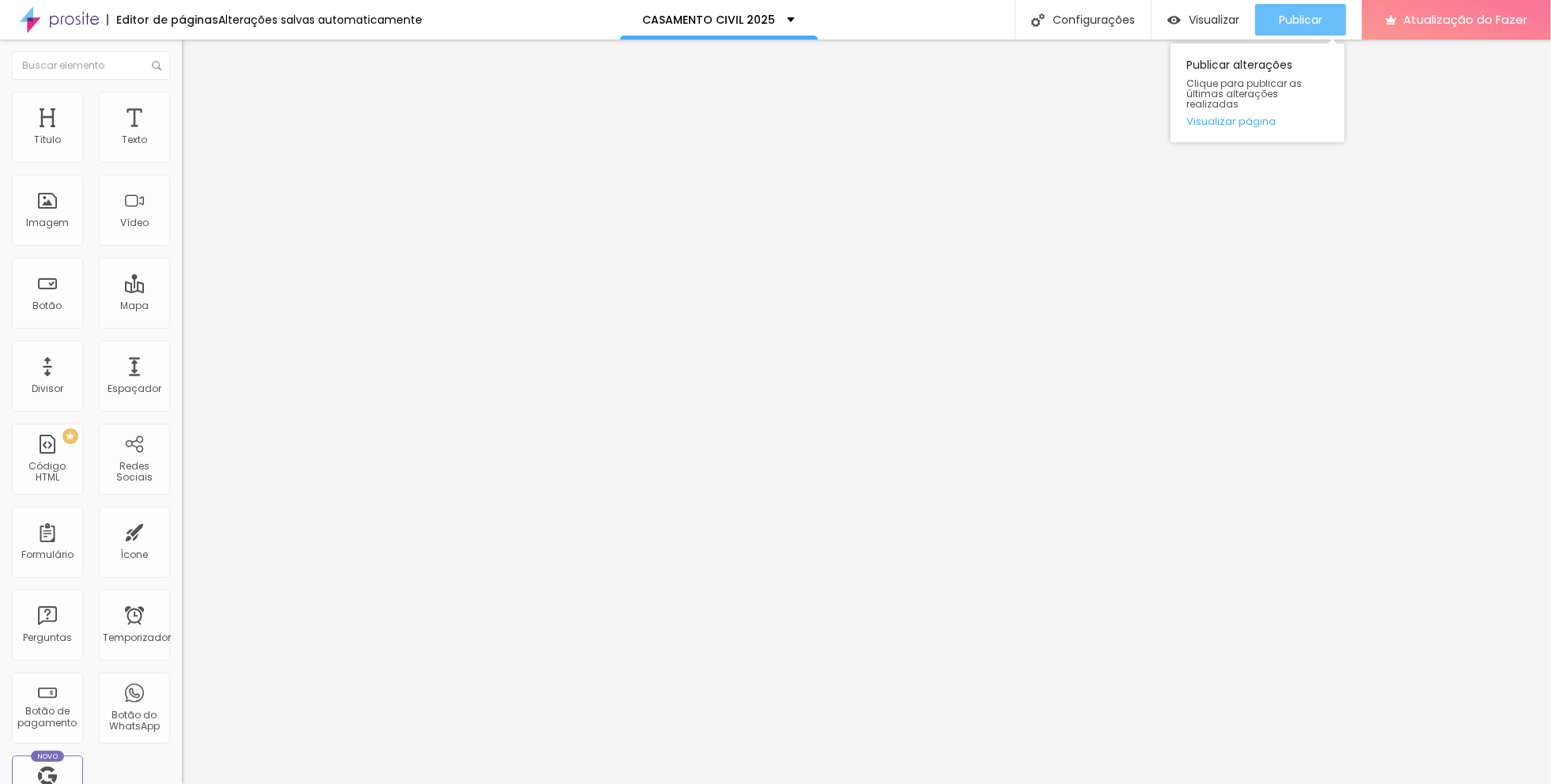
click at [1301, 15] on font "Publicar" at bounding box center [1301, 19] width 44 height 16
click at [1301, 14] on font "Publicar" at bounding box center [1310, 19] width 44 height 16
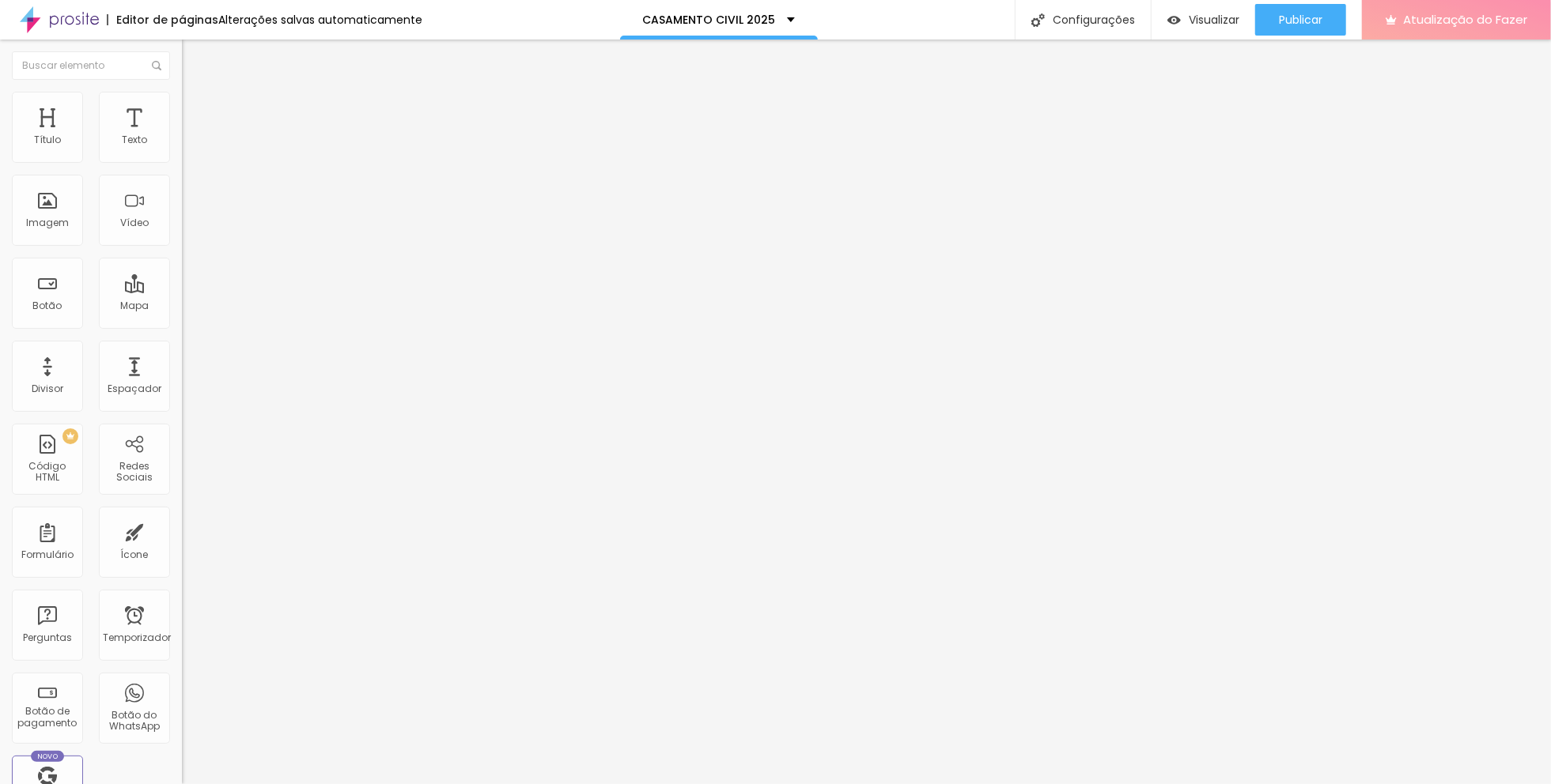
click at [1410, 18] on font "Atualização do Fazer" at bounding box center [1466, 19] width 124 height 17
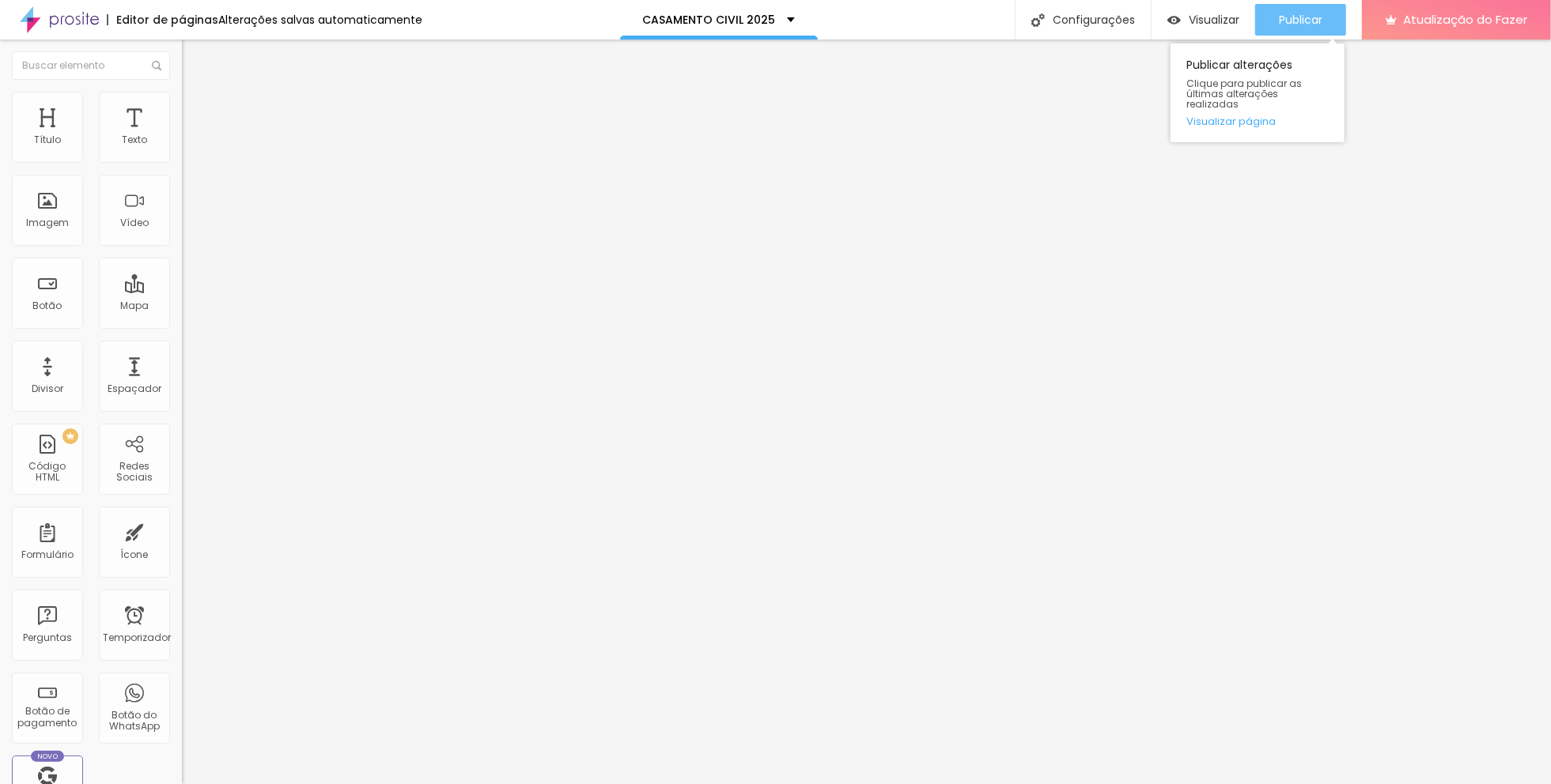
click at [1264, 23] on button "Publicar" at bounding box center [1301, 20] width 91 height 32
click at [1337, 24] on button "Publicar" at bounding box center [1301, 20] width 91 height 32
click at [1332, 22] on button "Publicar" at bounding box center [1301, 20] width 91 height 32
click at [182, 151] on button "button" at bounding box center [193, 144] width 22 height 17
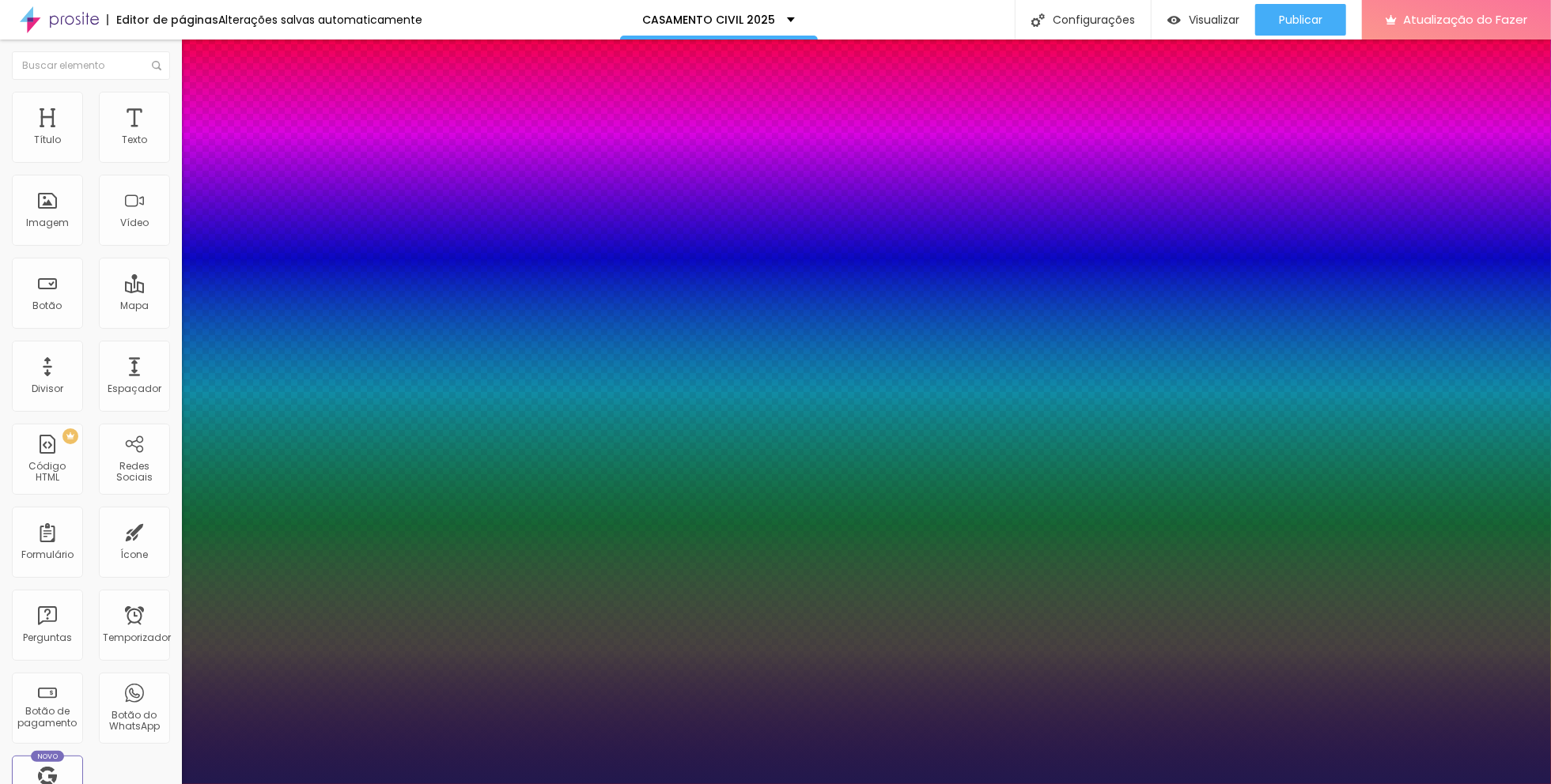
type input "1"
type input "8"
type input "0"
type input "1"
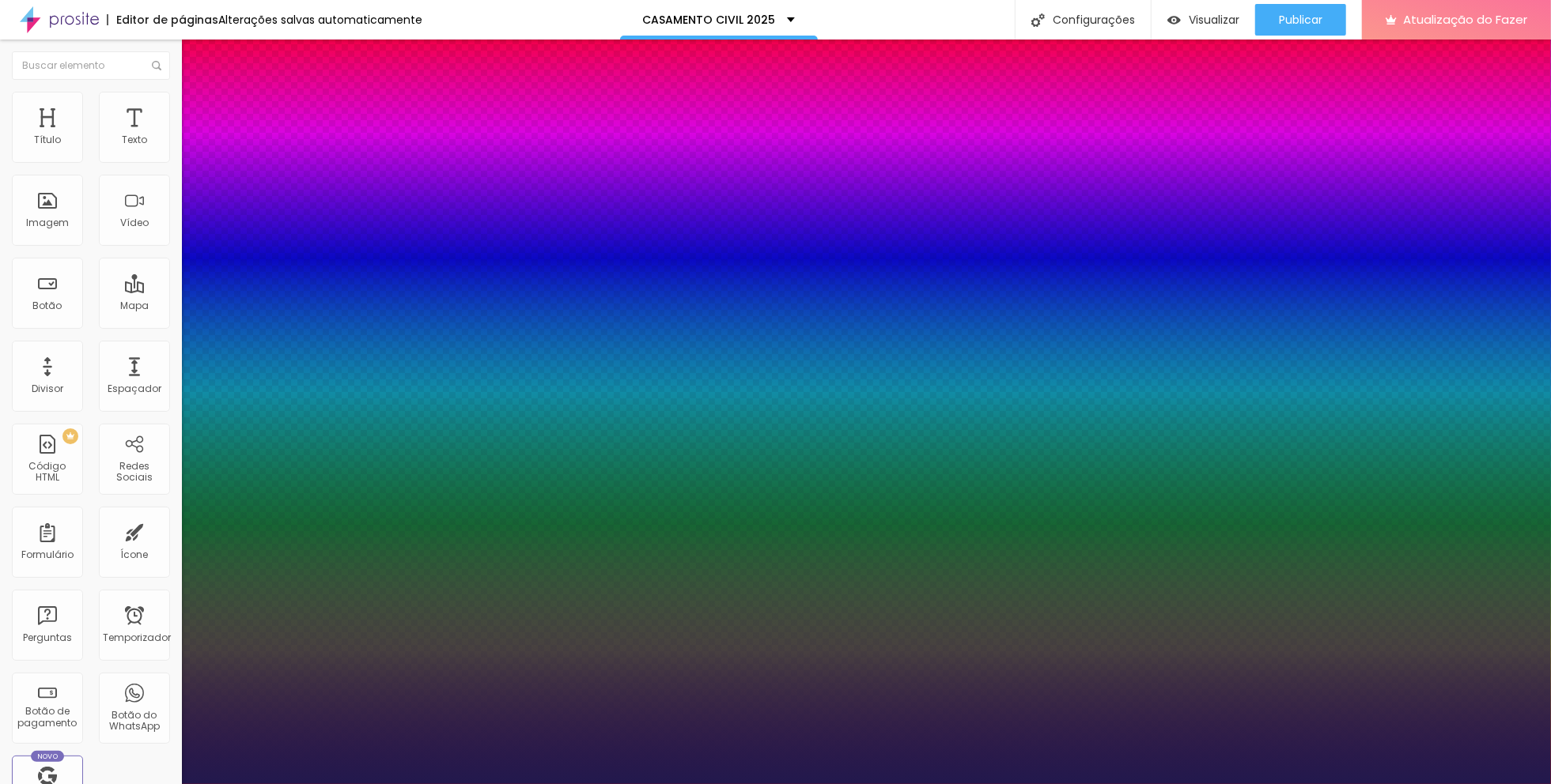
type input "80"
type input "1"
type input "80"
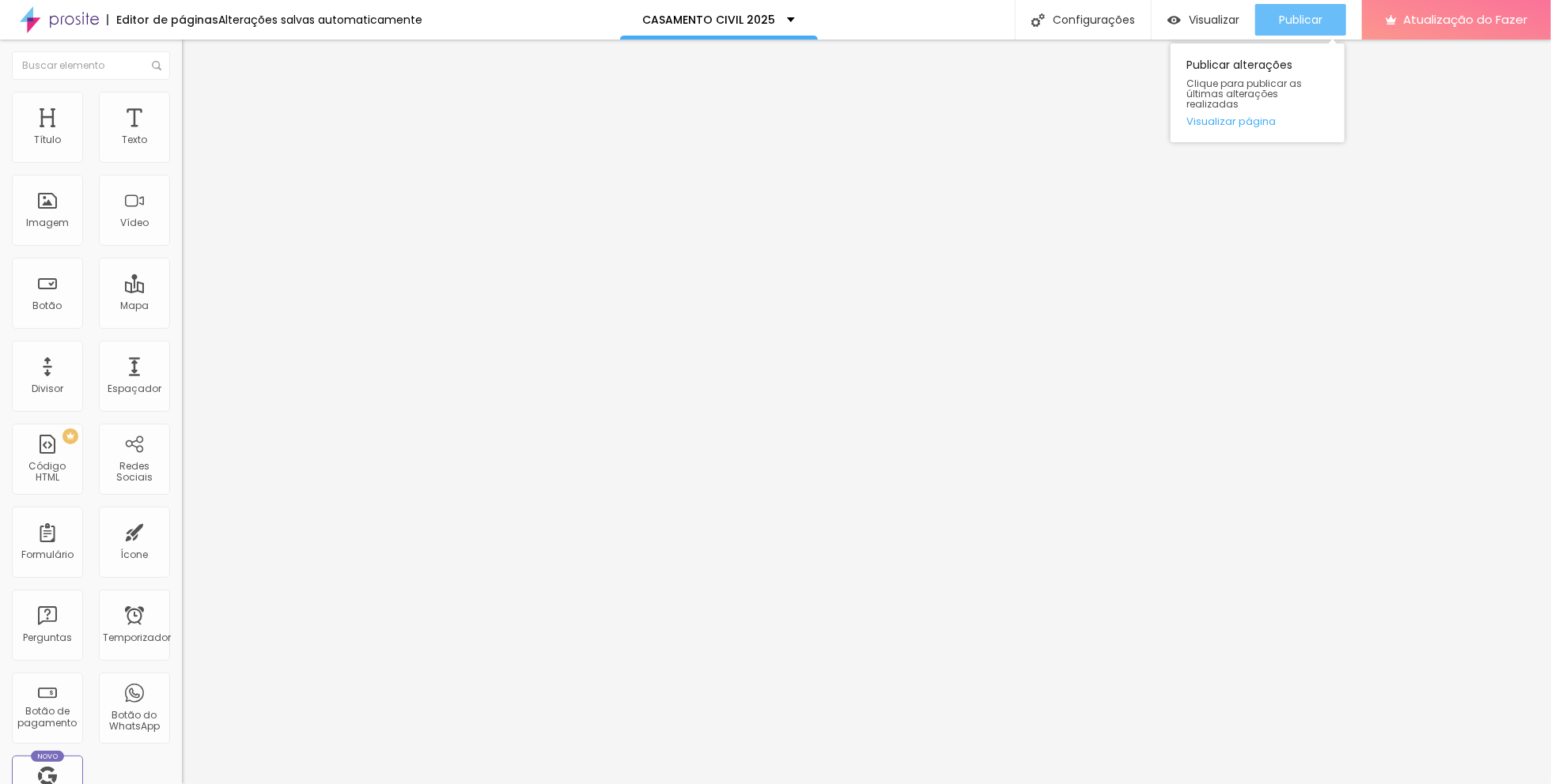
click at [1289, 19] on font "Publicar" at bounding box center [1301, 19] width 44 height 16
click at [1305, 23] on font "Publicar" at bounding box center [1301, 19] width 44 height 16
